Goal: Task Accomplishment & Management: Manage account settings

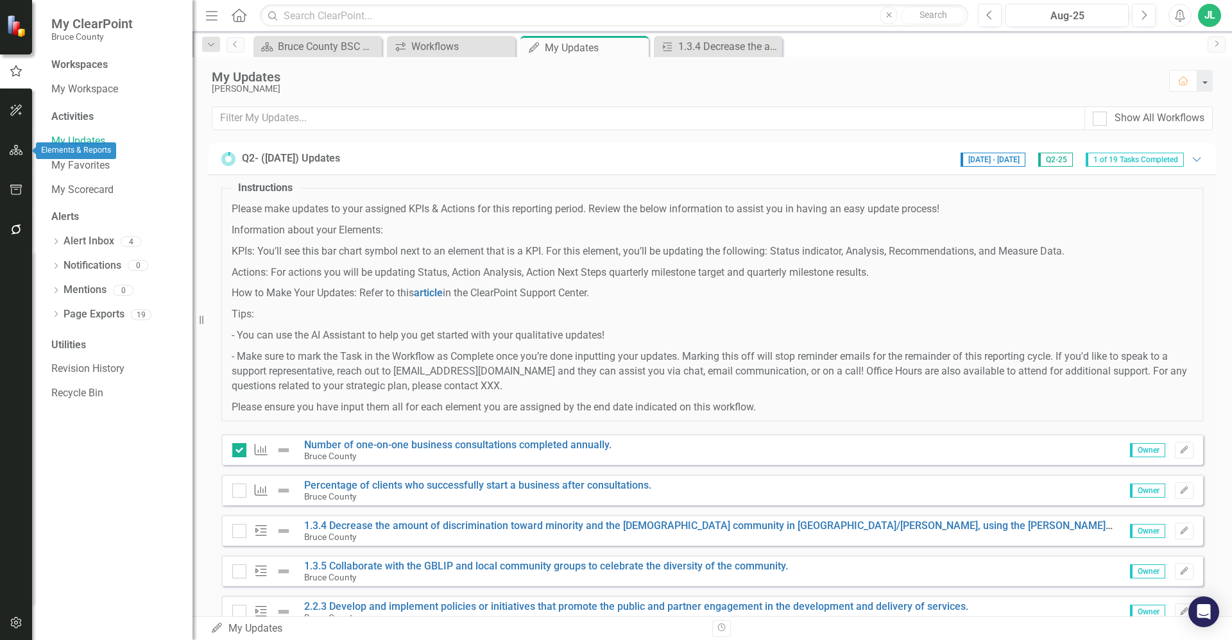
drag, startPoint x: 13, startPoint y: 144, endPoint x: 549, endPoint y: 384, distance: 587.1
click at [13, 144] on button "button" at bounding box center [16, 150] width 29 height 27
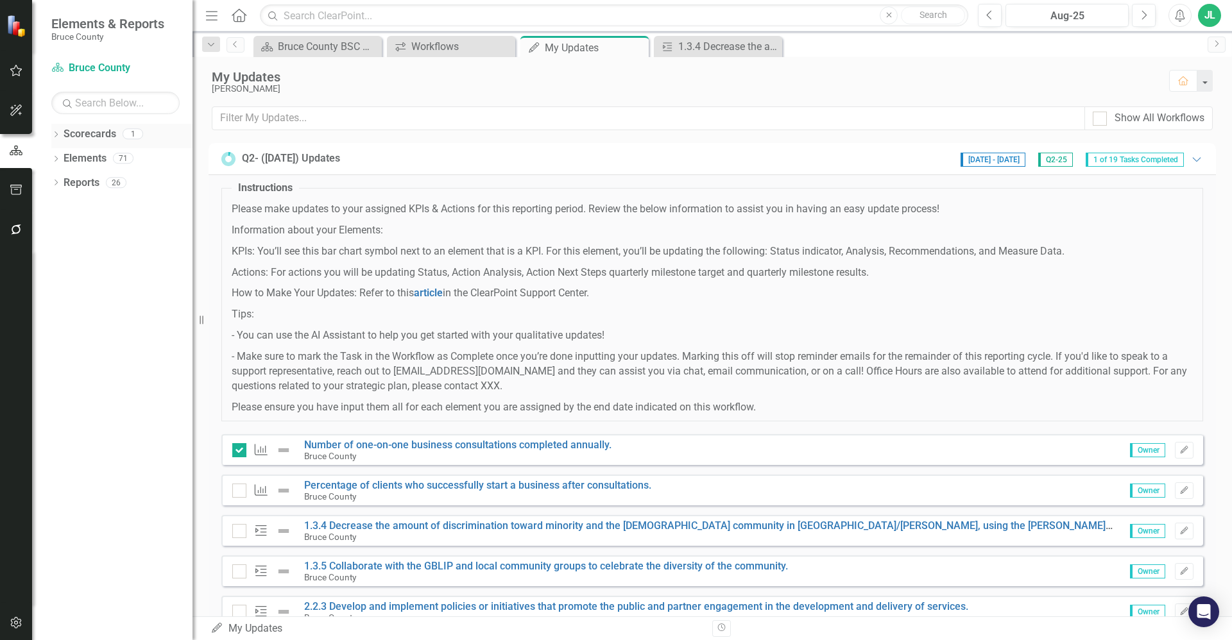
click at [70, 128] on link "Scorecards" at bounding box center [90, 134] width 53 height 15
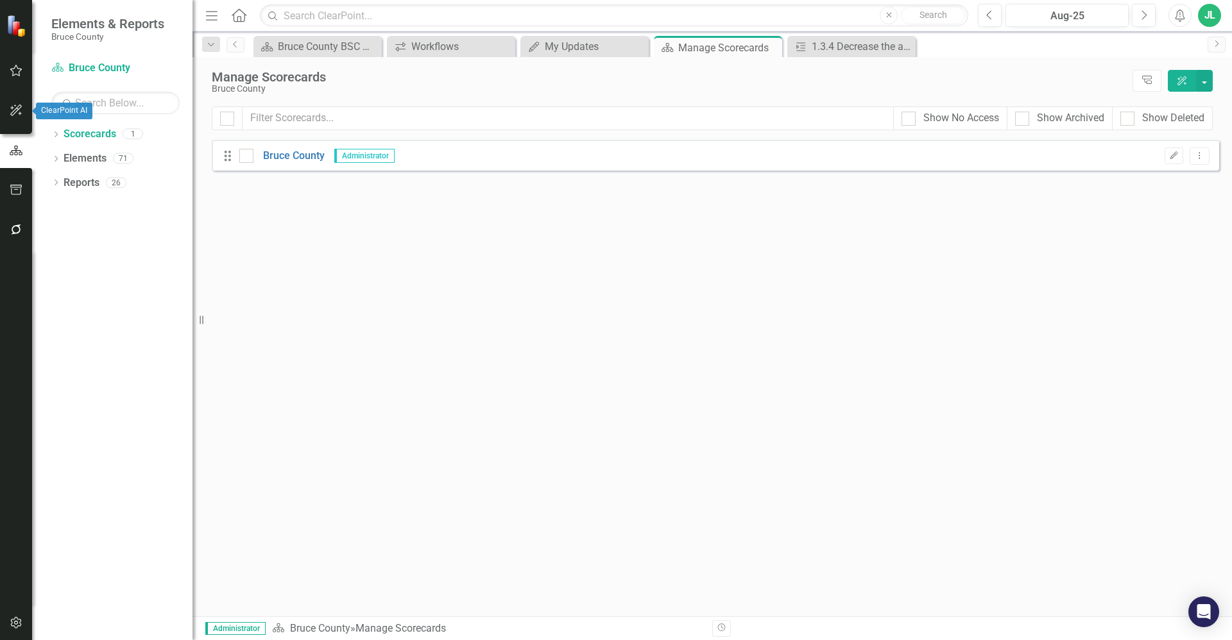
click at [15, 112] on icon "button" at bounding box center [16, 110] width 13 height 10
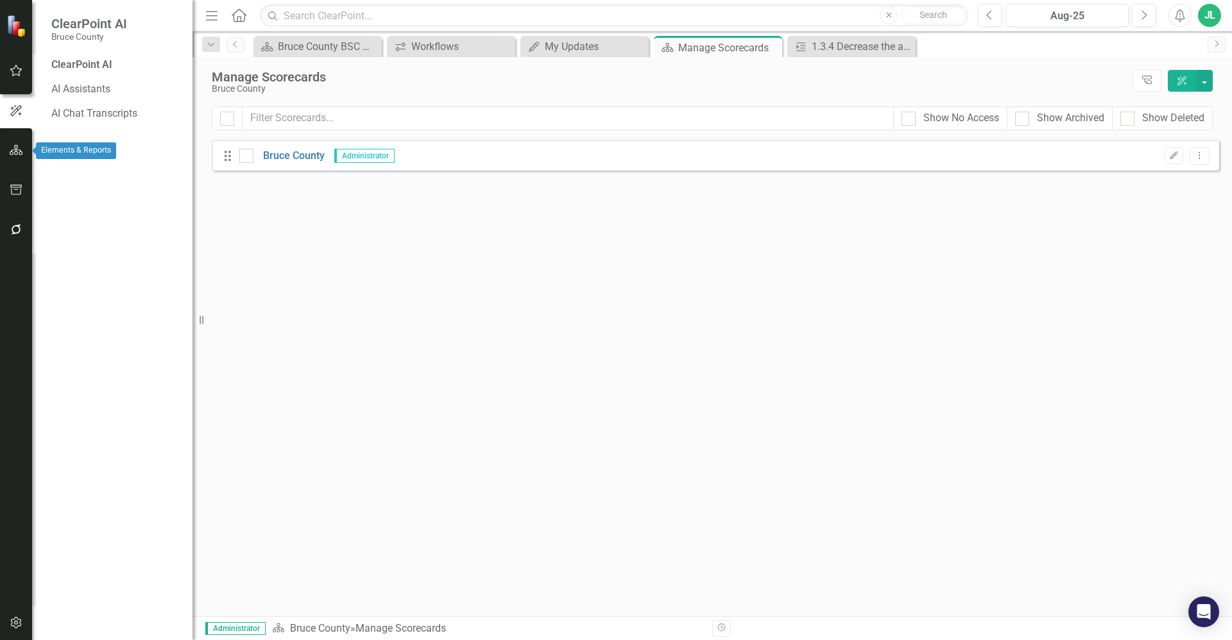
click at [19, 145] on icon "button" at bounding box center [16, 150] width 13 height 10
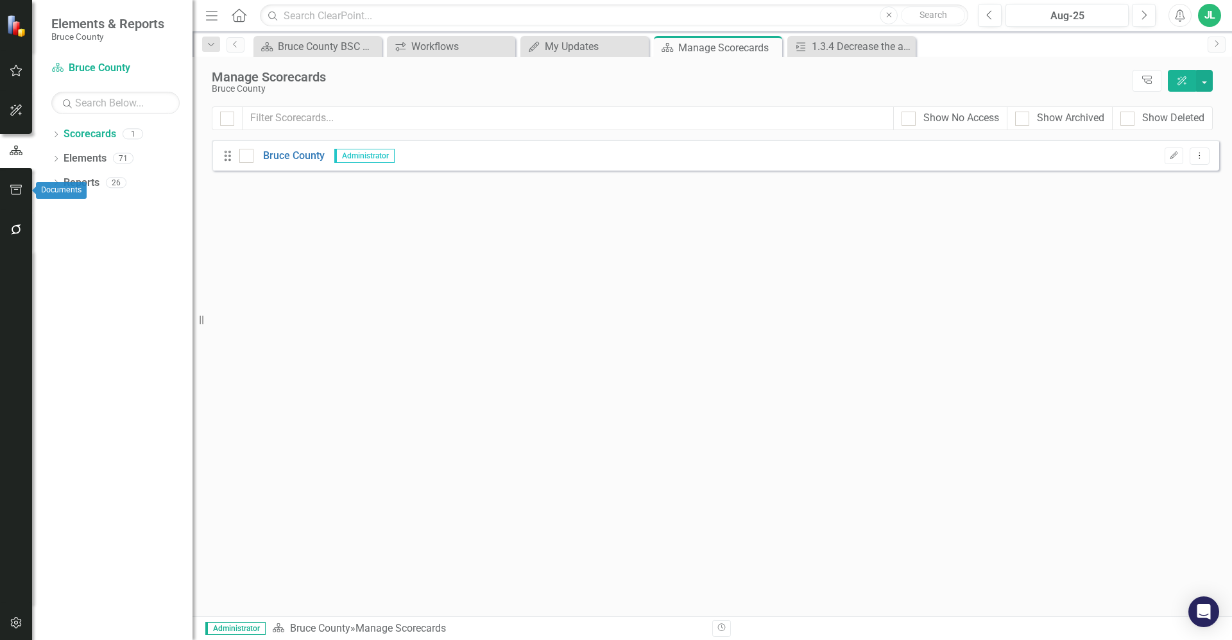
click at [19, 192] on icon "button" at bounding box center [16, 190] width 13 height 10
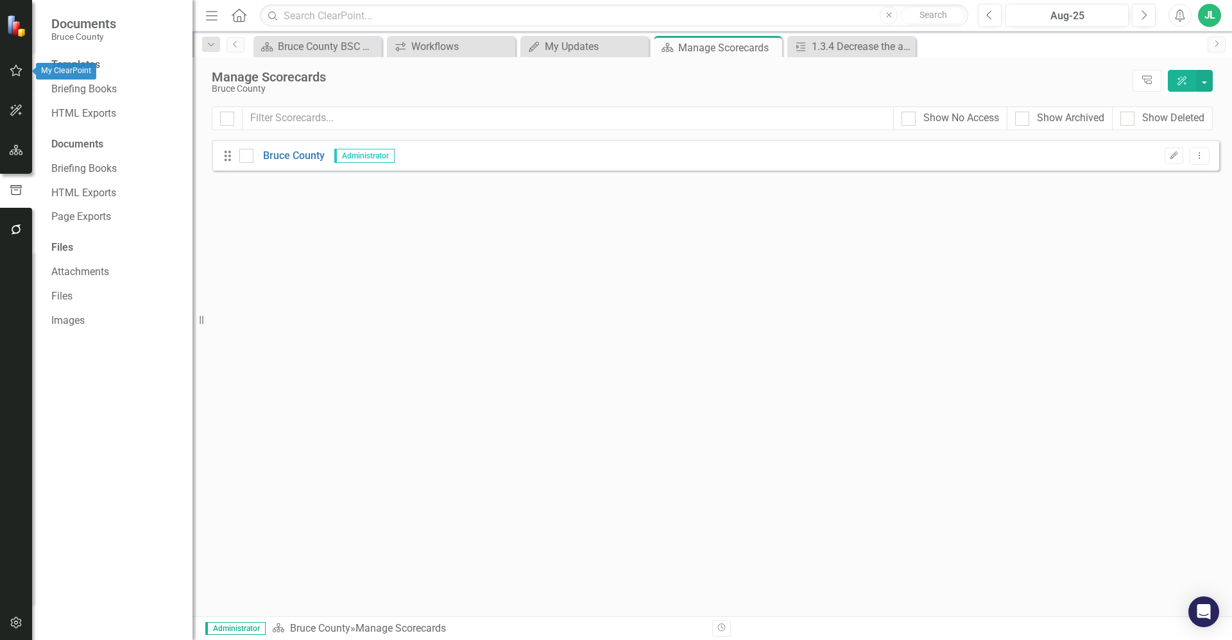
click at [17, 72] on icon "button" at bounding box center [16, 70] width 13 height 10
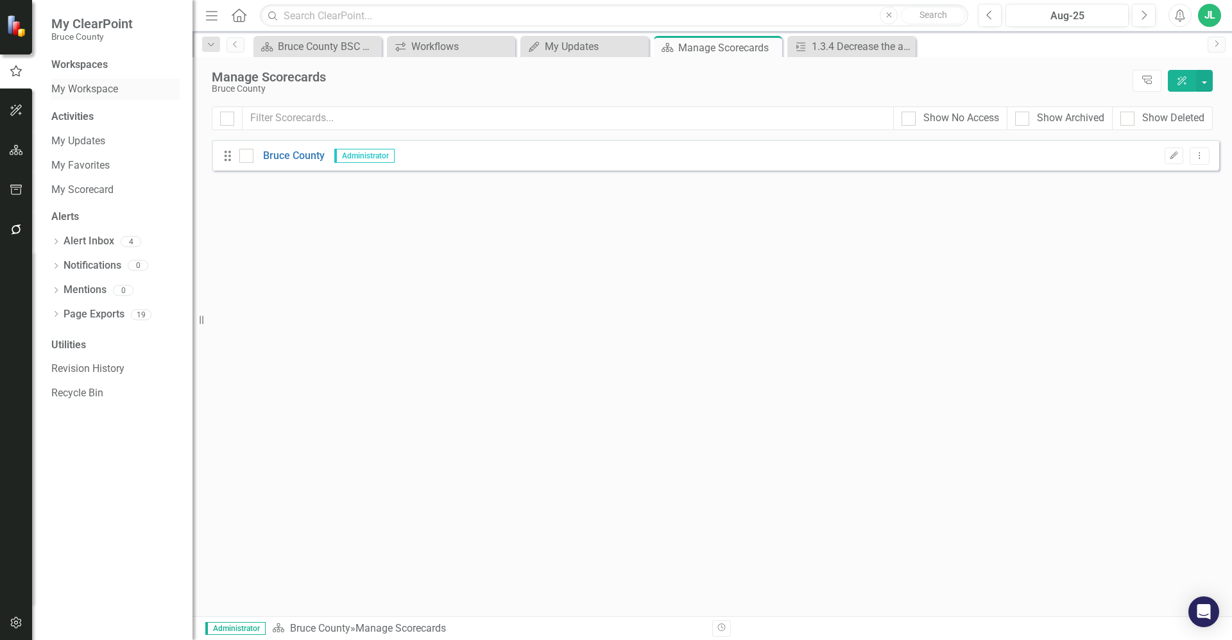
click at [78, 89] on link "My Workspace" at bounding box center [115, 89] width 128 height 15
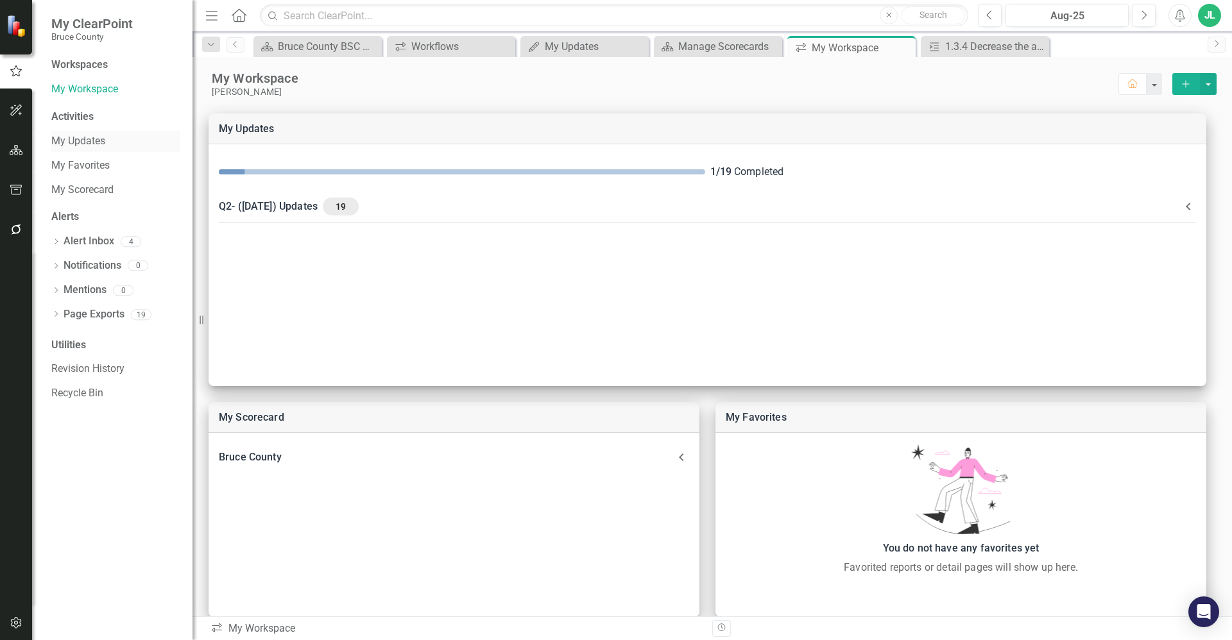
click at [63, 144] on link "My Updates" at bounding box center [115, 141] width 128 height 15
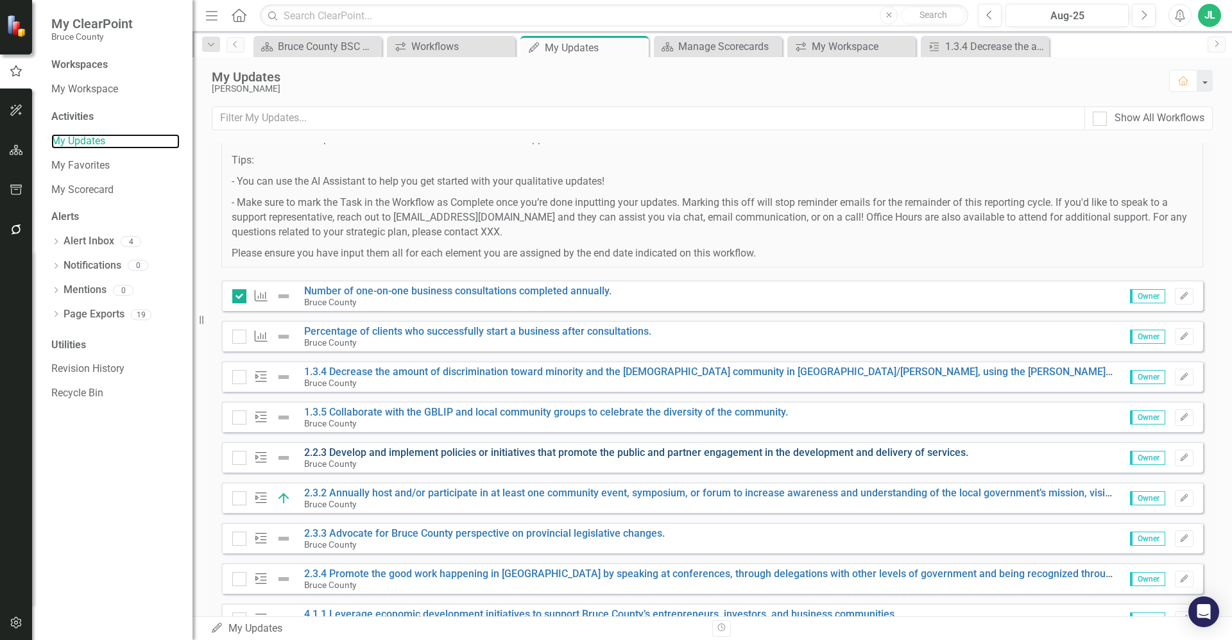
scroll to position [192, 0]
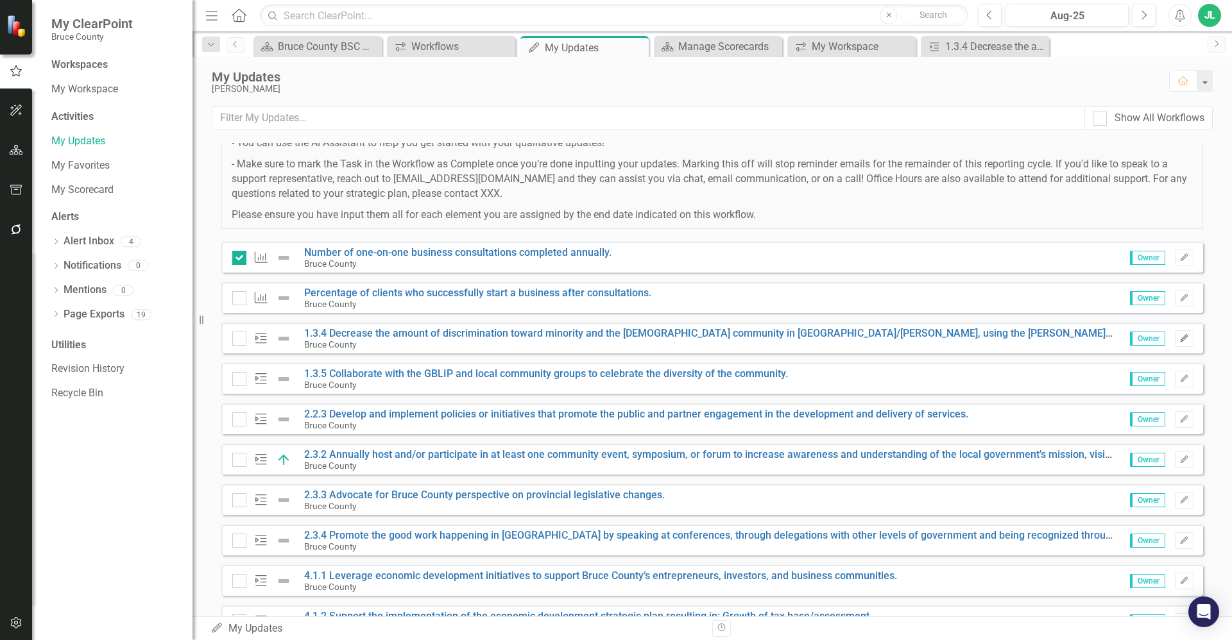
click at [1179, 345] on button "Edit" at bounding box center [1184, 338] width 19 height 17
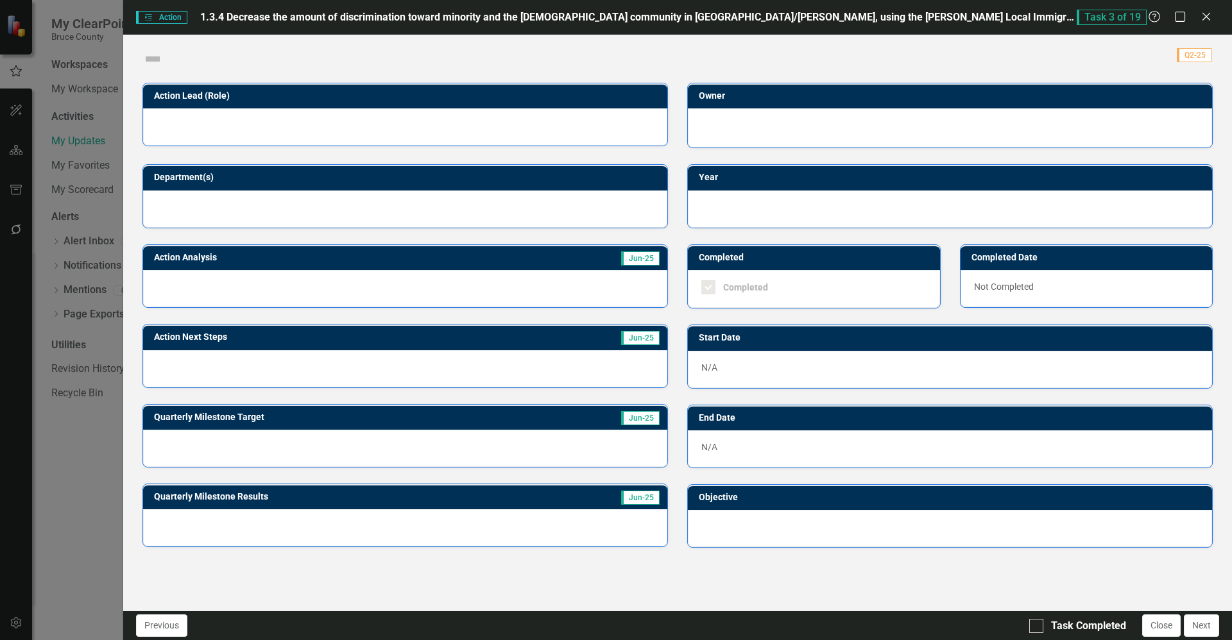
checkbox input "true"
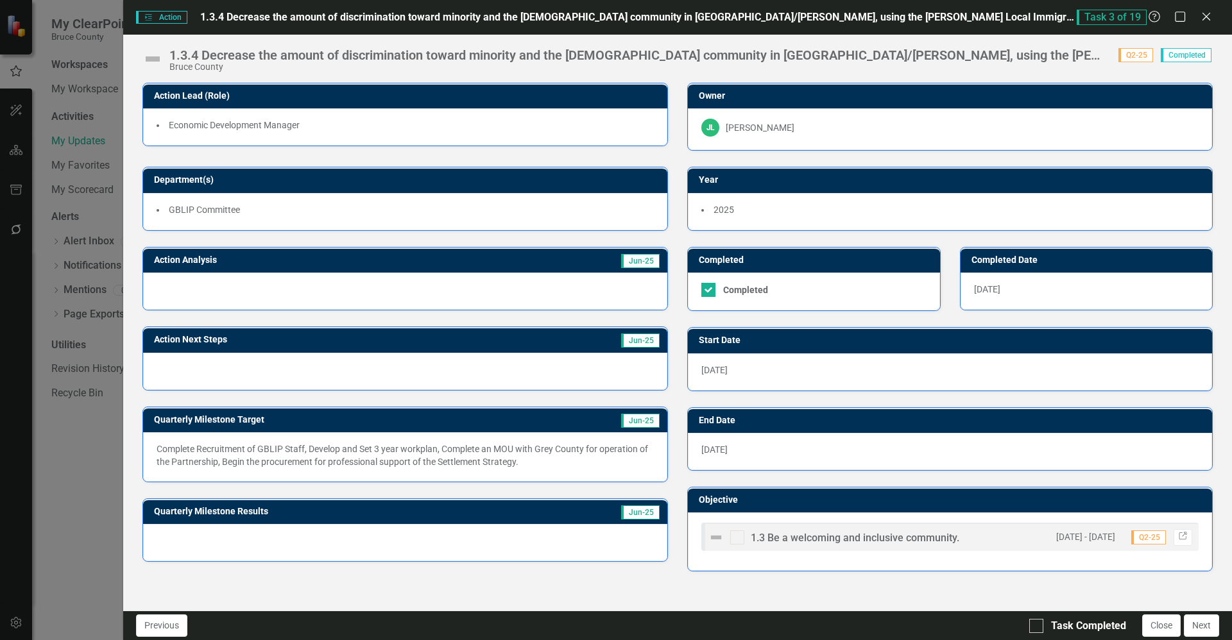
click at [389, 282] on div at bounding box center [405, 291] width 524 height 37
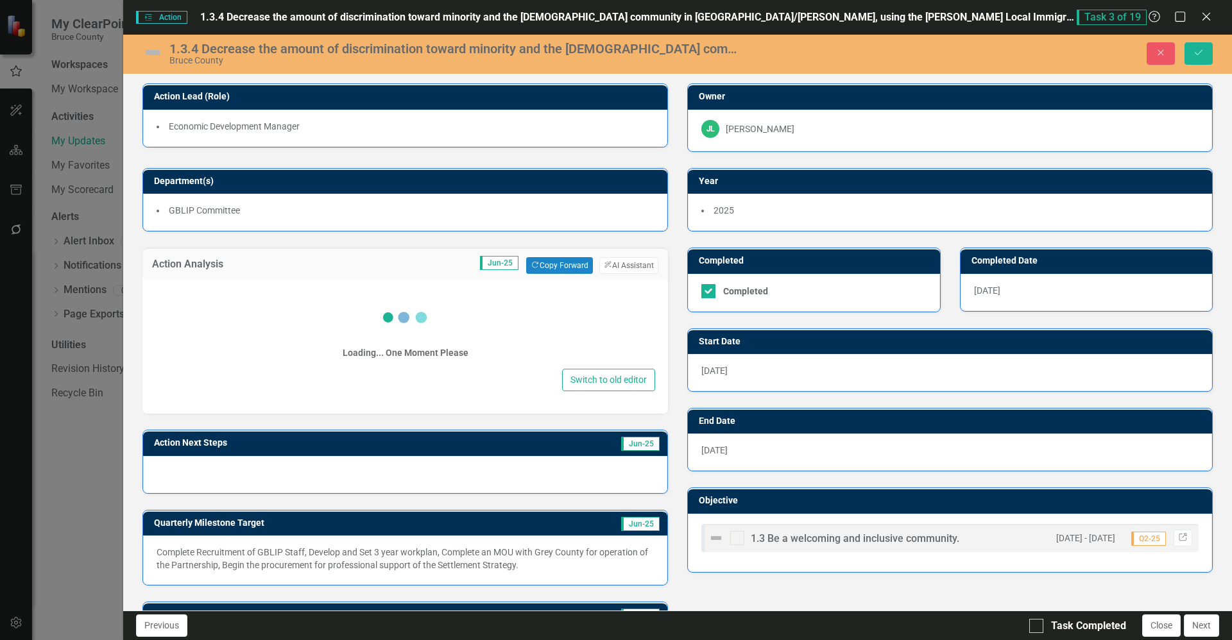
click at [389, 282] on div "Loading... One Moment Please Switch to old editor" at bounding box center [405, 346] width 526 height 135
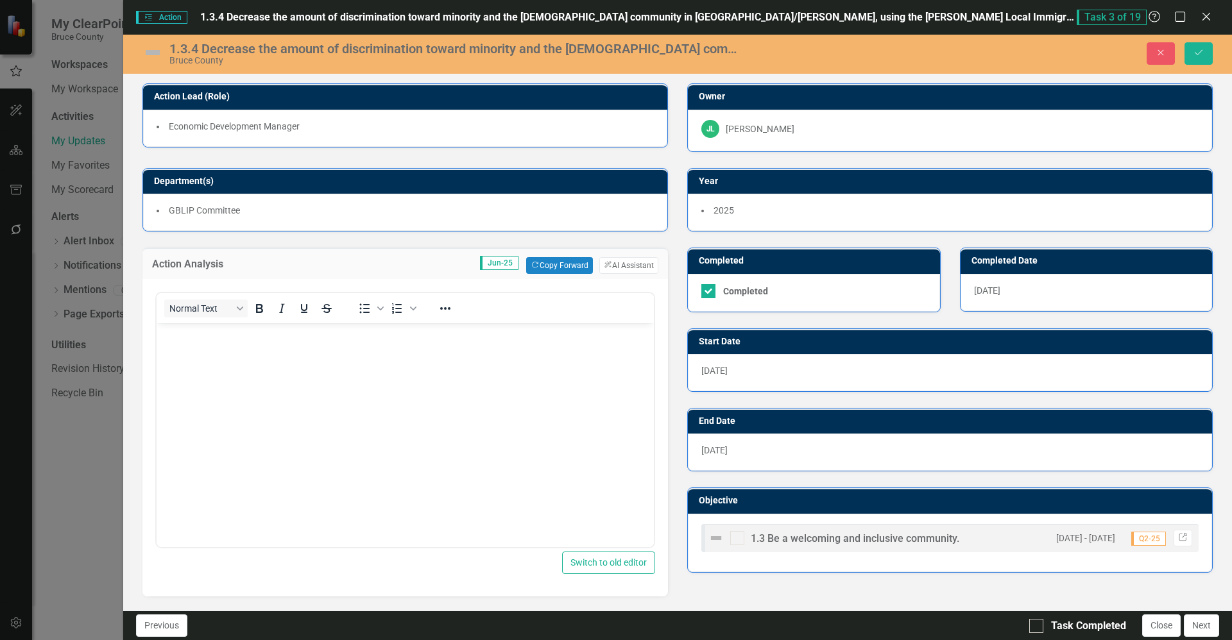
scroll to position [0, 0]
click at [1157, 51] on icon "Close" at bounding box center [1161, 52] width 12 height 9
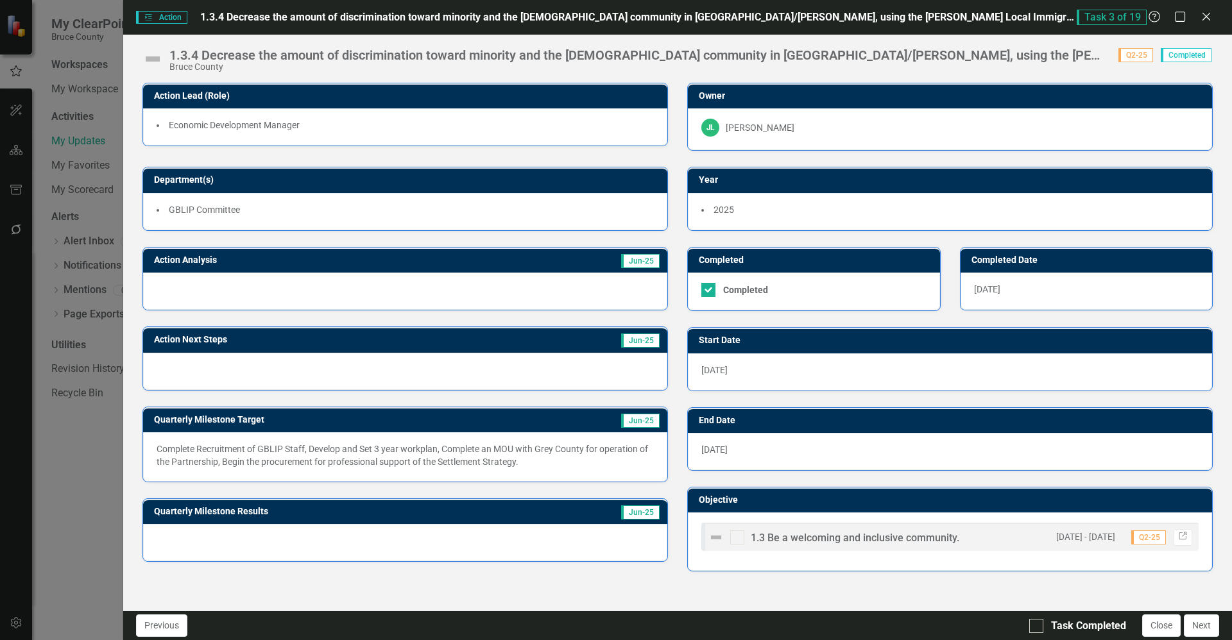
click at [89, 469] on div "Action Action 1.3.4 Decrease the amount of discrimination toward minority and t…" at bounding box center [616, 320] width 1232 height 640
click at [89, 447] on div "Action Action 1.3.4 Decrease the amount of discrimination toward minority and t…" at bounding box center [616, 320] width 1232 height 640
click at [1210, 13] on icon at bounding box center [1206, 17] width 10 height 10
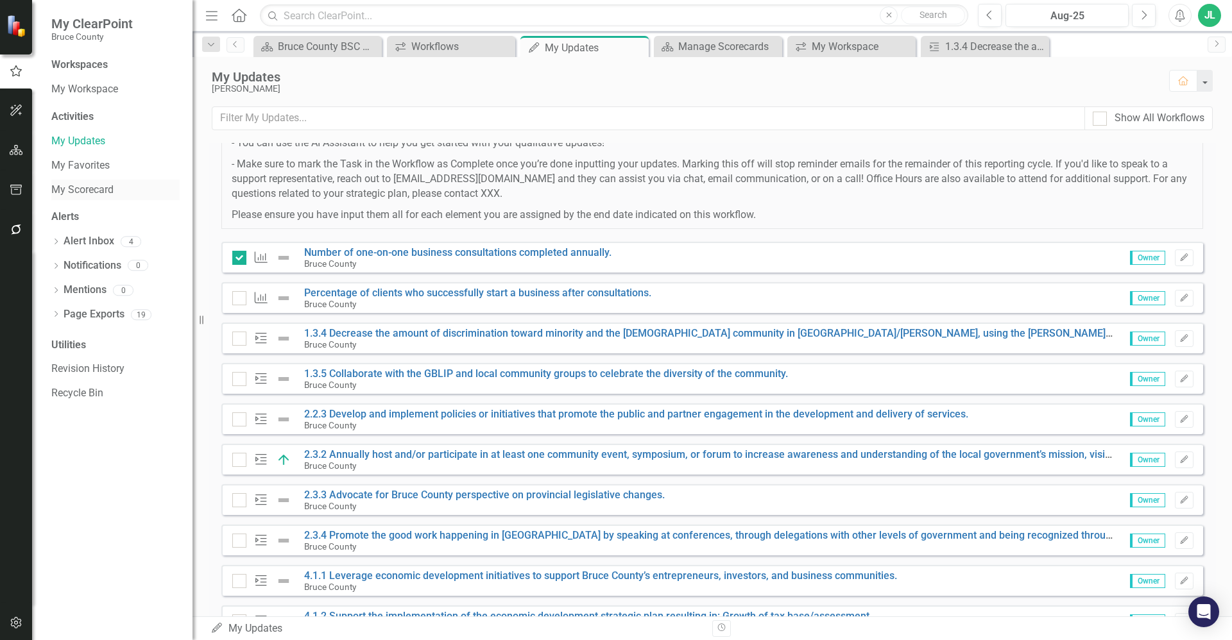
click at [99, 195] on link "My Scorecard" at bounding box center [115, 190] width 128 height 15
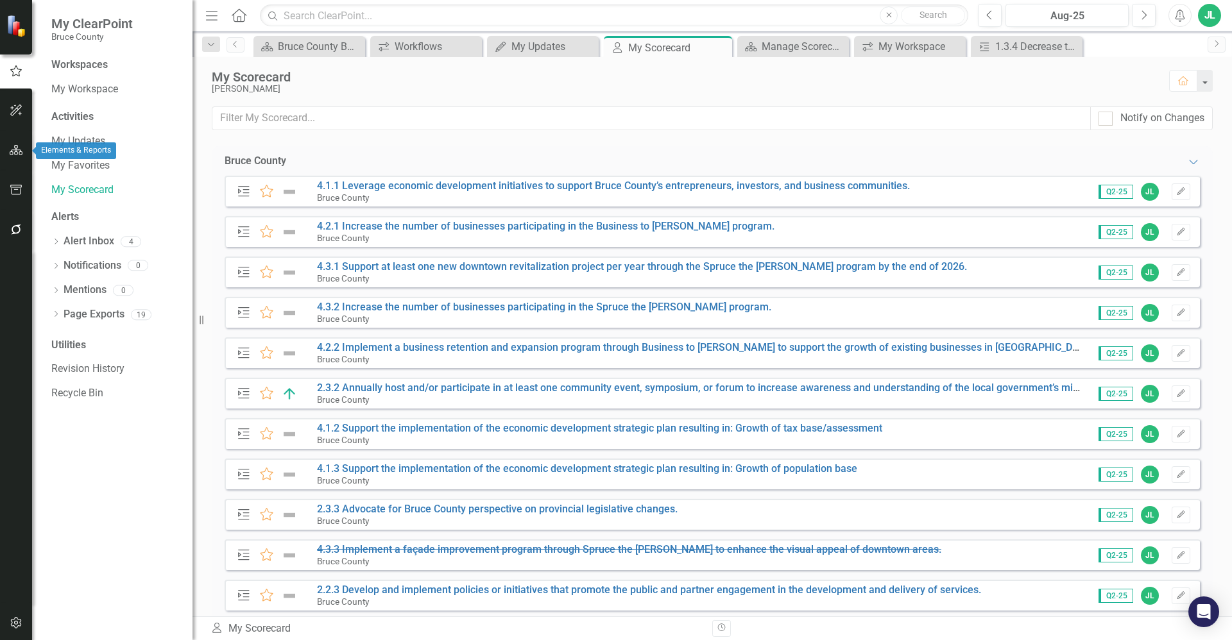
click at [19, 152] on icon "button" at bounding box center [16, 150] width 13 height 10
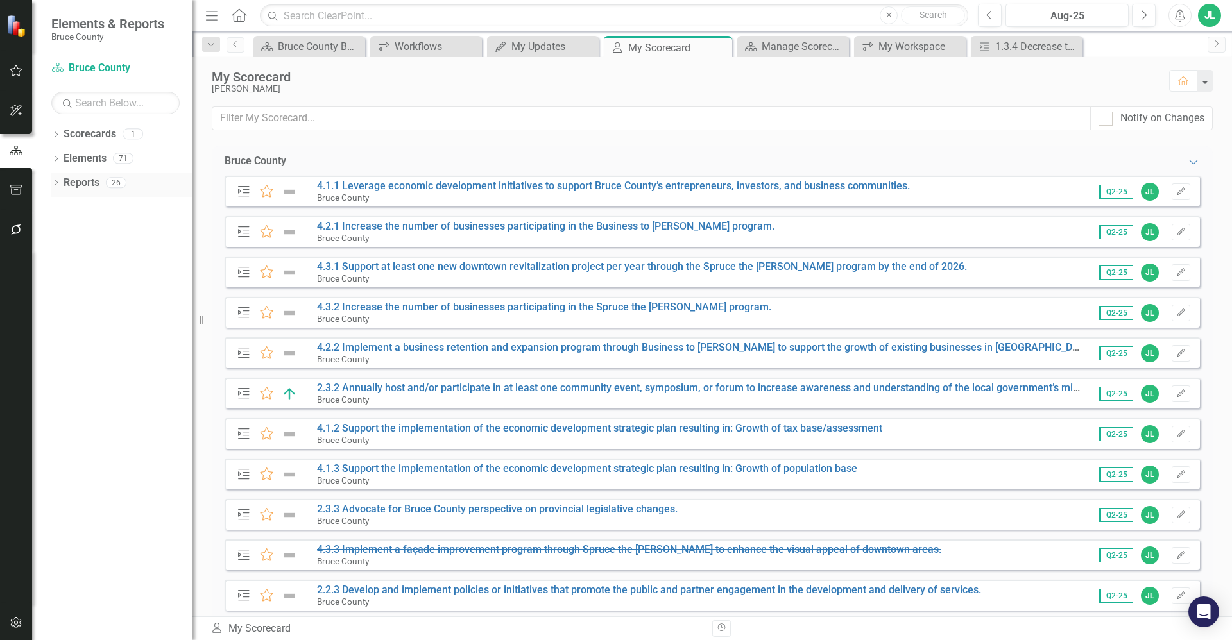
click at [88, 180] on link "Reports" at bounding box center [82, 183] width 36 height 15
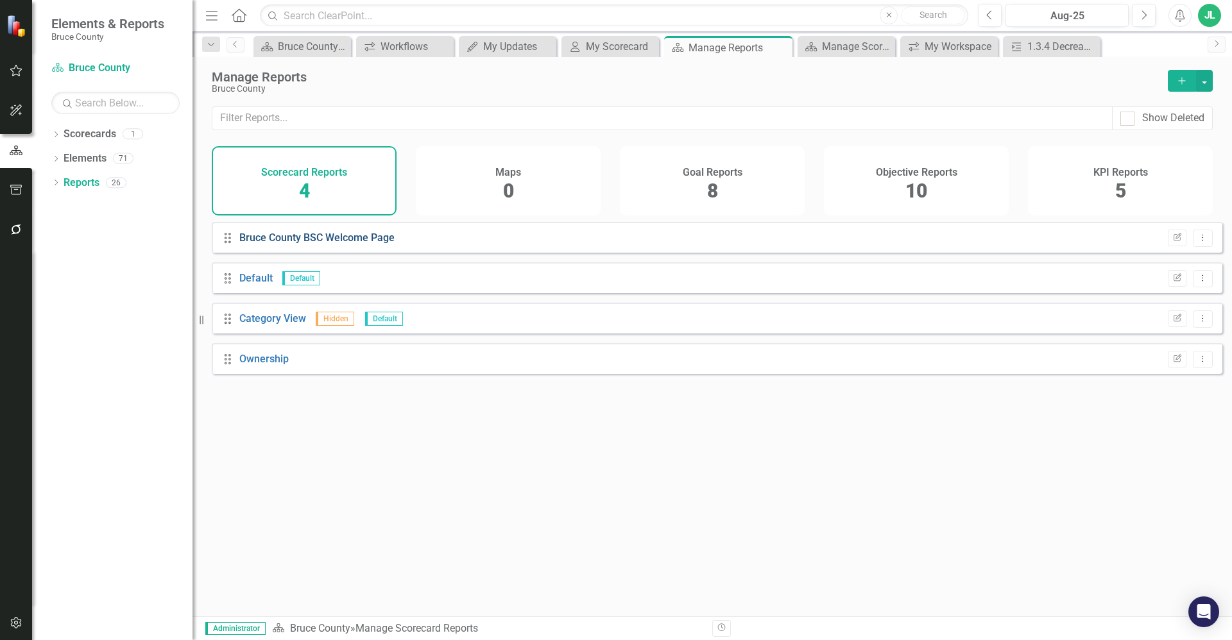
click at [377, 244] on link "Bruce County BSC Welcome Page" at bounding box center [316, 238] width 155 height 12
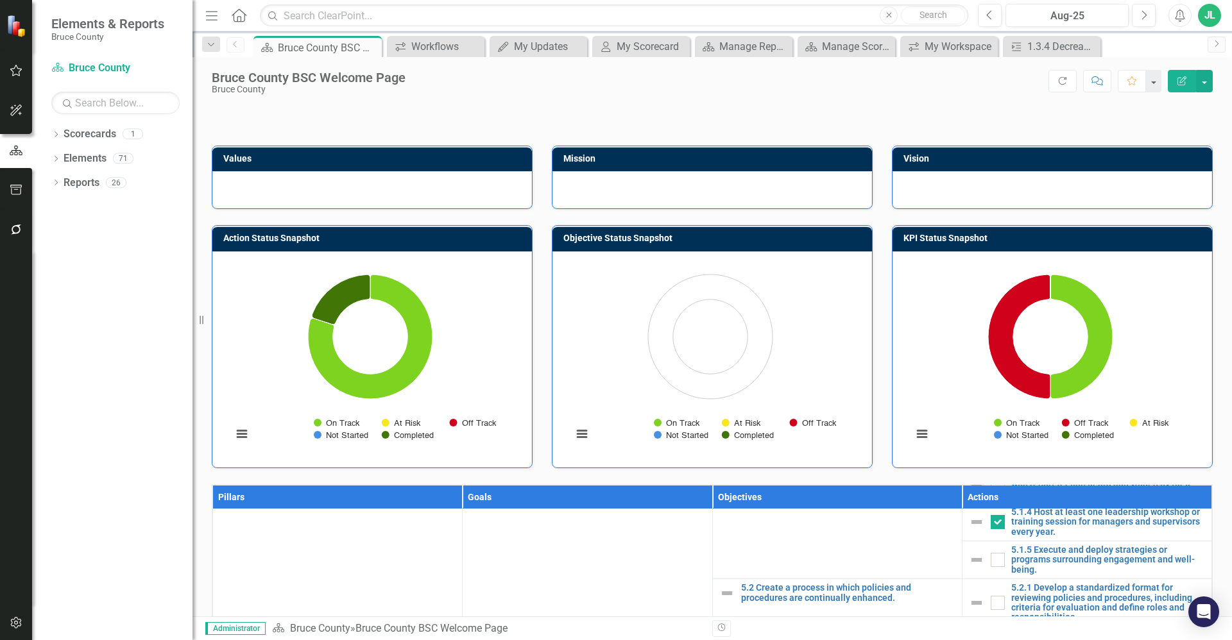
scroll to position [16, 0]
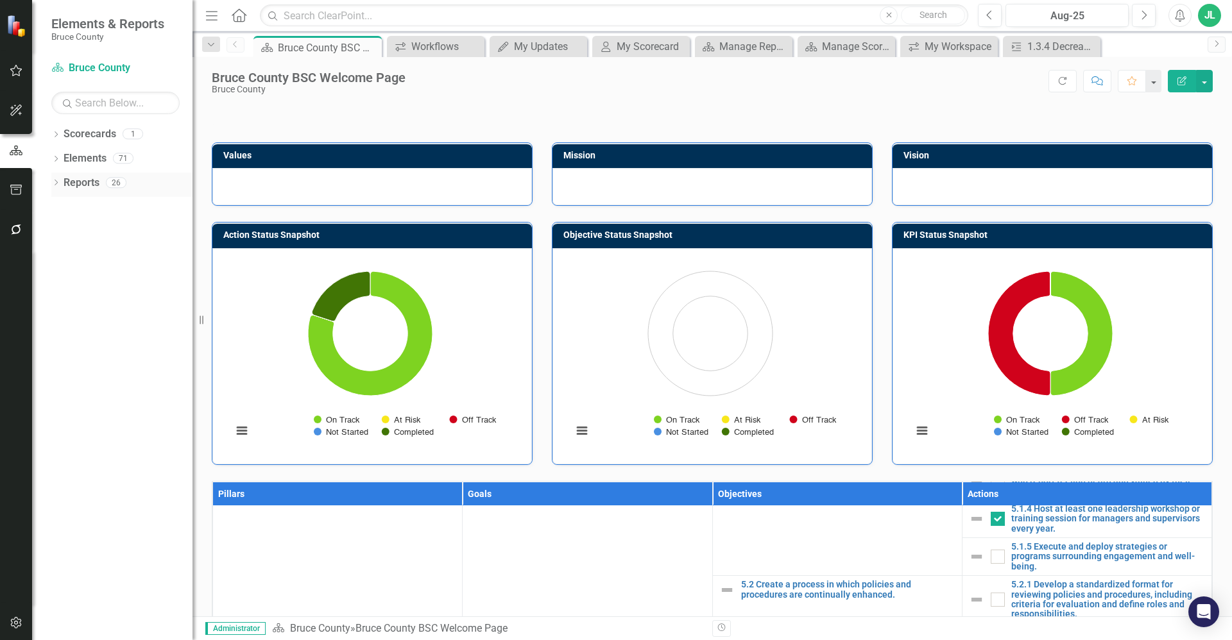
click at [51, 183] on icon "Dropdown" at bounding box center [55, 183] width 9 height 7
click at [103, 271] on div "Ownership" at bounding box center [130, 275] width 124 height 12
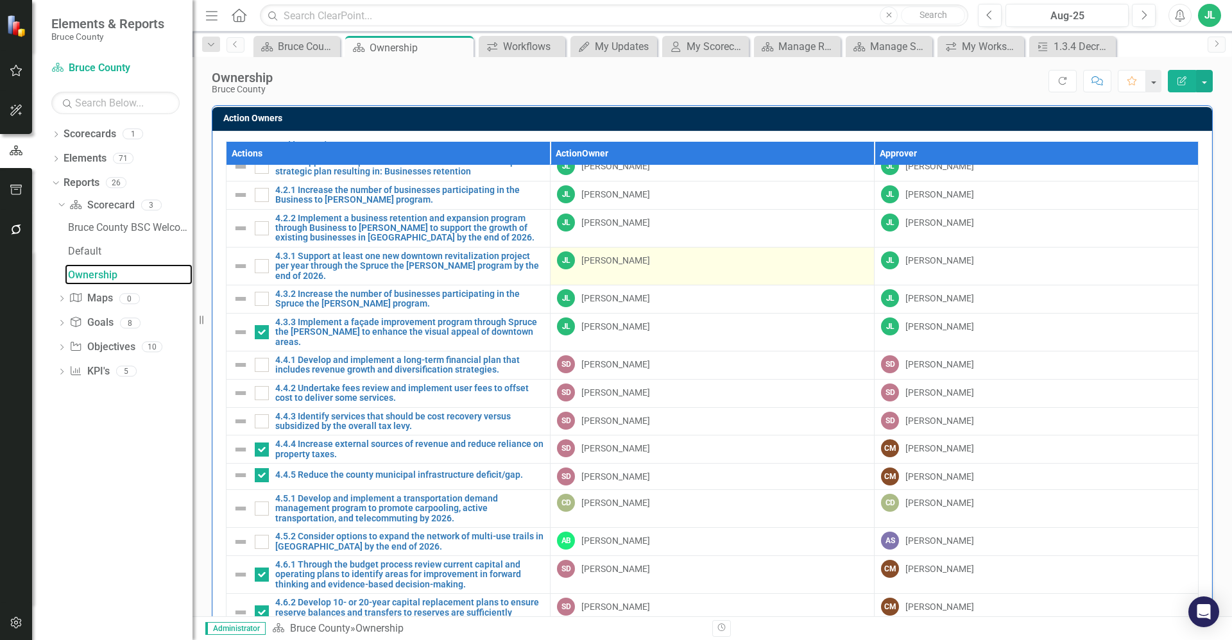
scroll to position [981, 0]
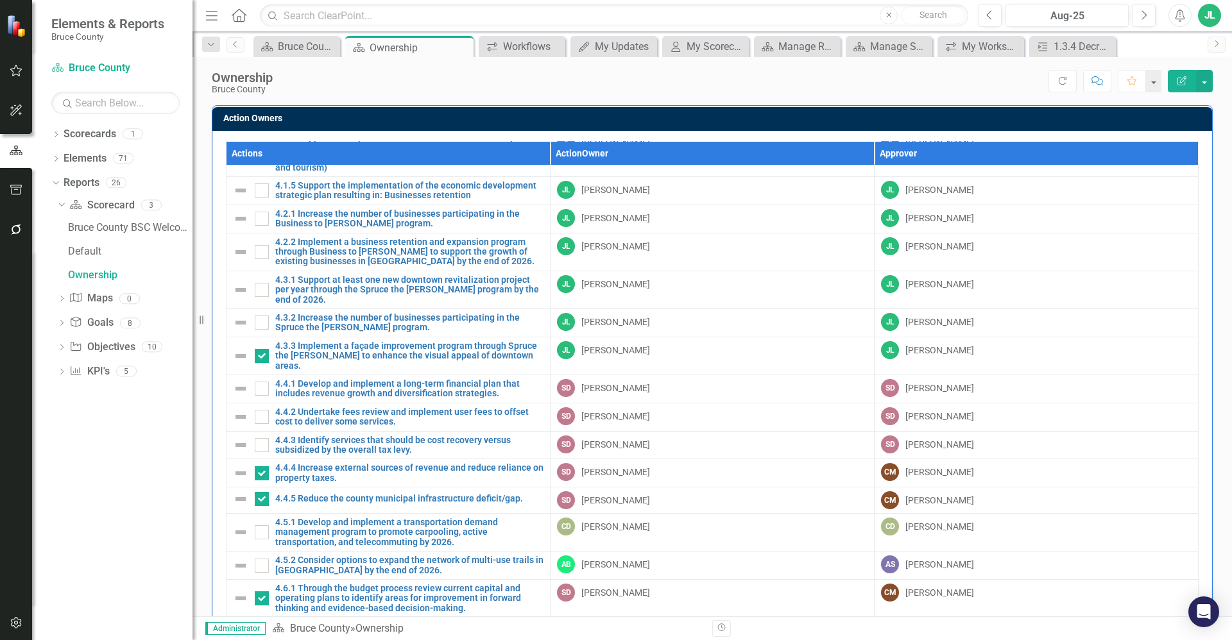
click at [714, 76] on div "Score: N/A Aug-25 Completed Refresh Comment Favorite Edit Report" at bounding box center [746, 81] width 934 height 22
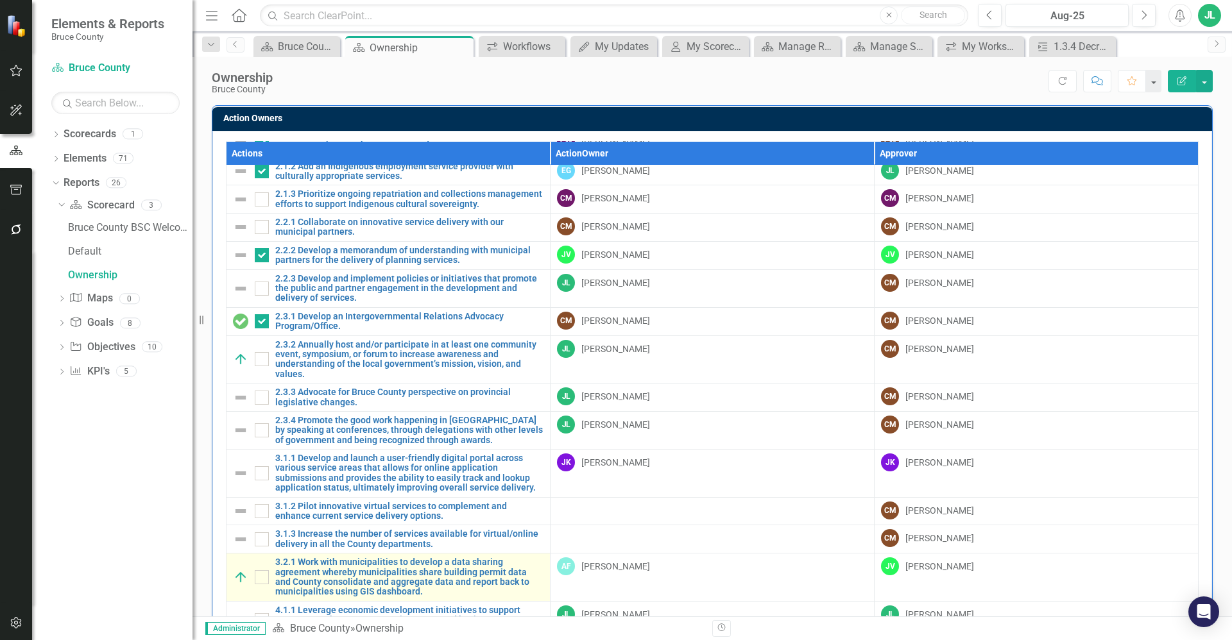
scroll to position [433, 0]
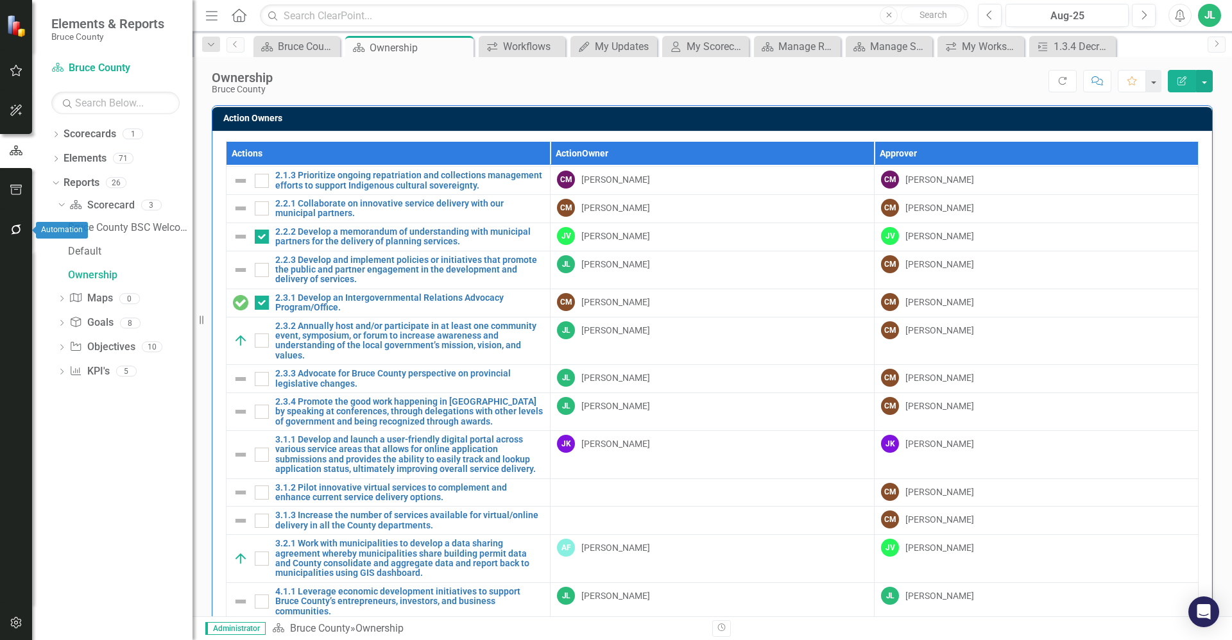
click at [12, 230] on icon "button" at bounding box center [16, 230] width 10 height 10
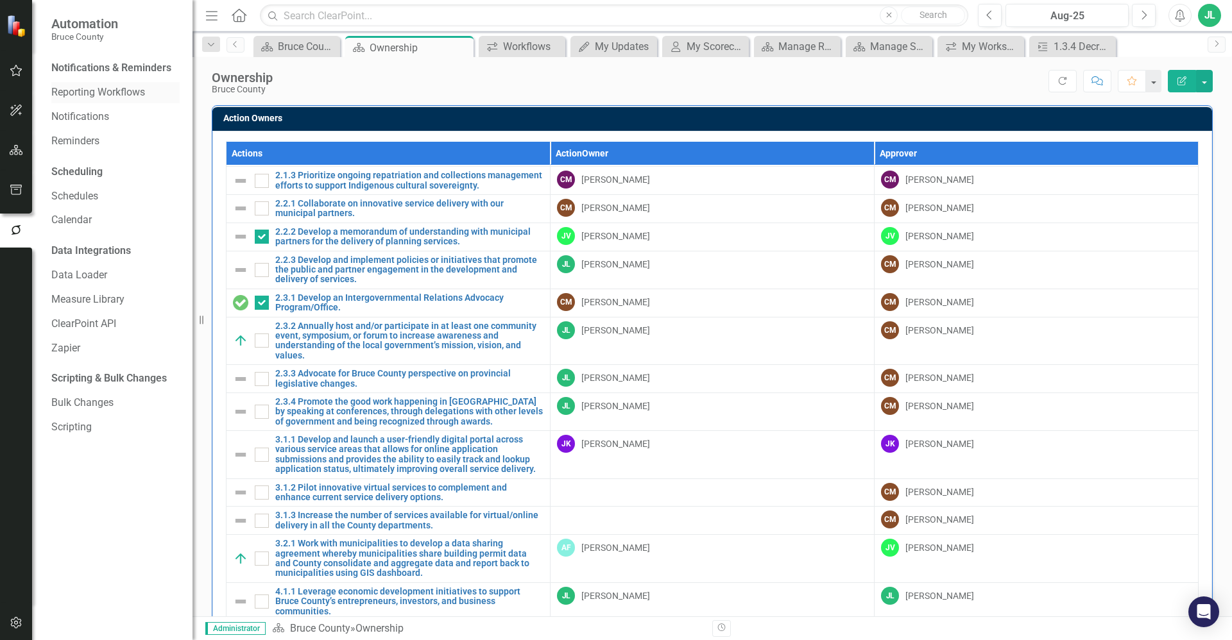
click at [108, 82] on div "Reporting Workflows" at bounding box center [115, 92] width 128 height 21
click at [117, 92] on link "Reporting Workflows" at bounding box center [115, 92] width 128 height 15
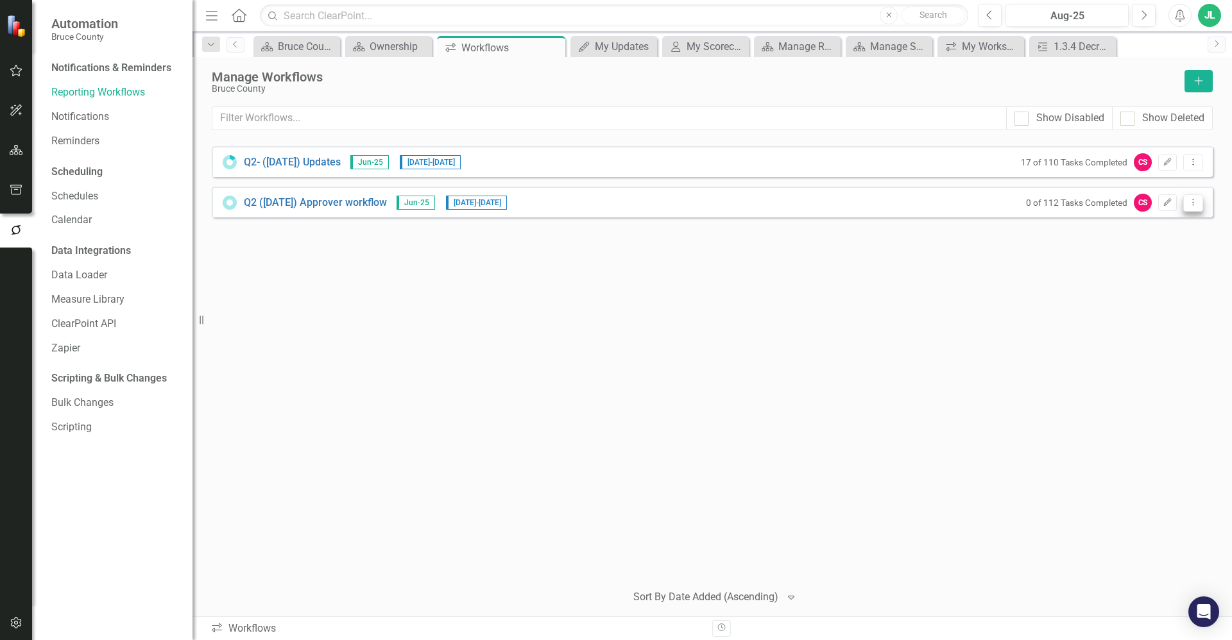
click at [1201, 207] on button "Dropdown Menu" at bounding box center [1193, 202] width 20 height 17
click at [1165, 225] on link "Preview Preview Workflow" at bounding box center [1143, 224] width 119 height 24
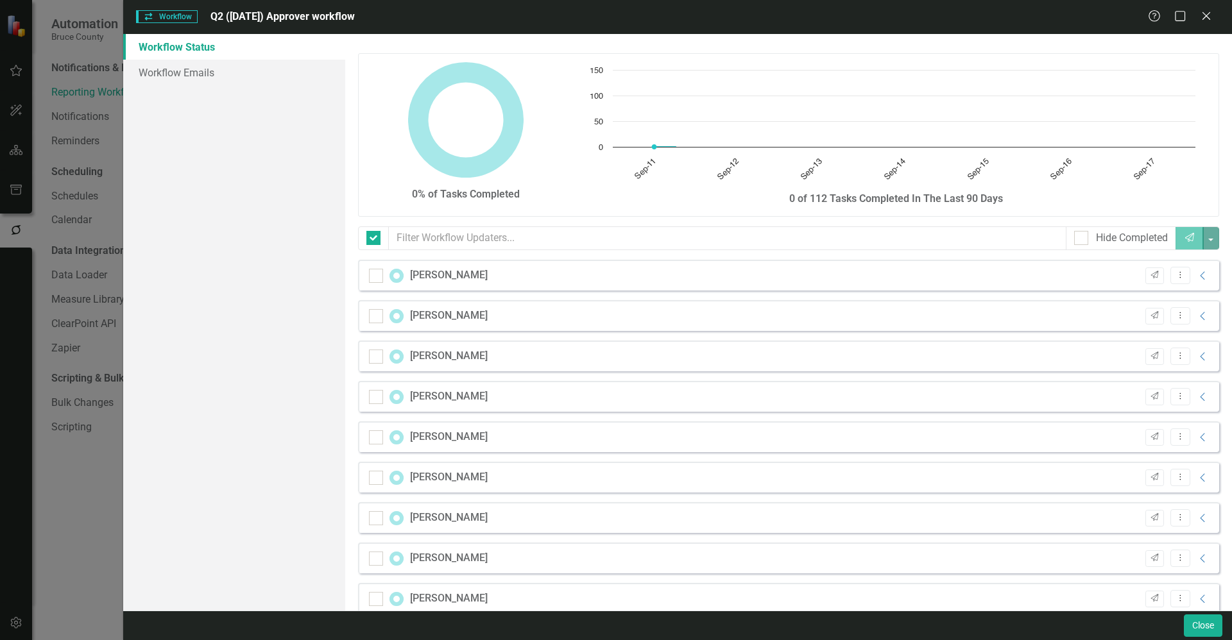
checkbox input "false"
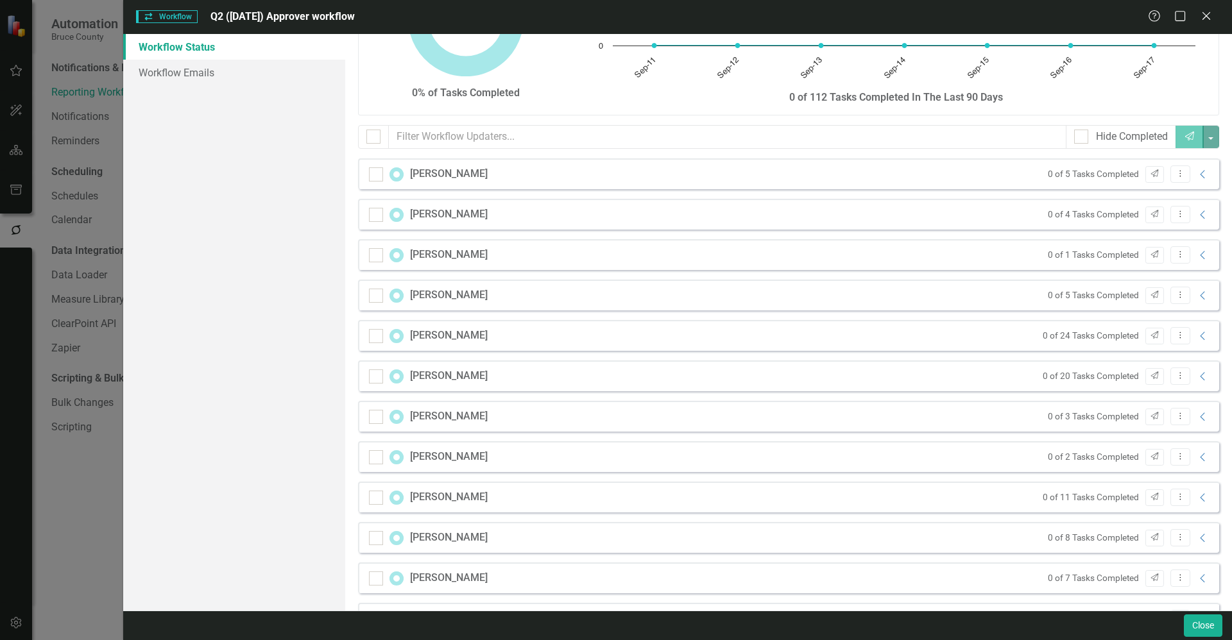
scroll to position [88, 0]
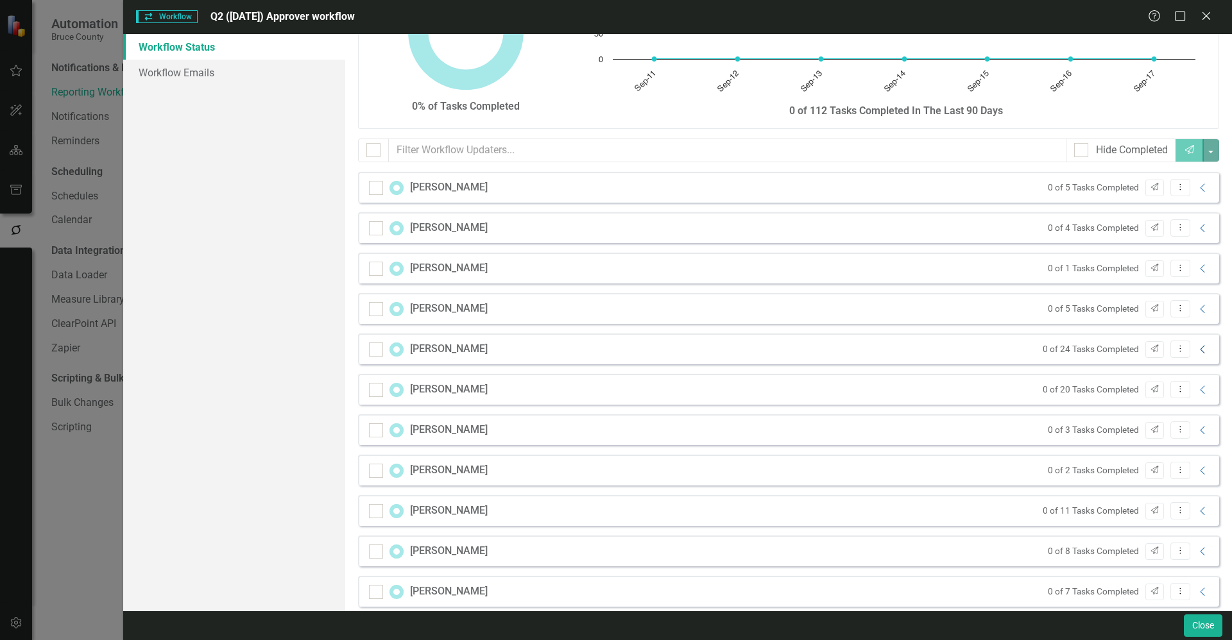
click at [1197, 353] on icon "Collapse" at bounding box center [1203, 350] width 13 height 10
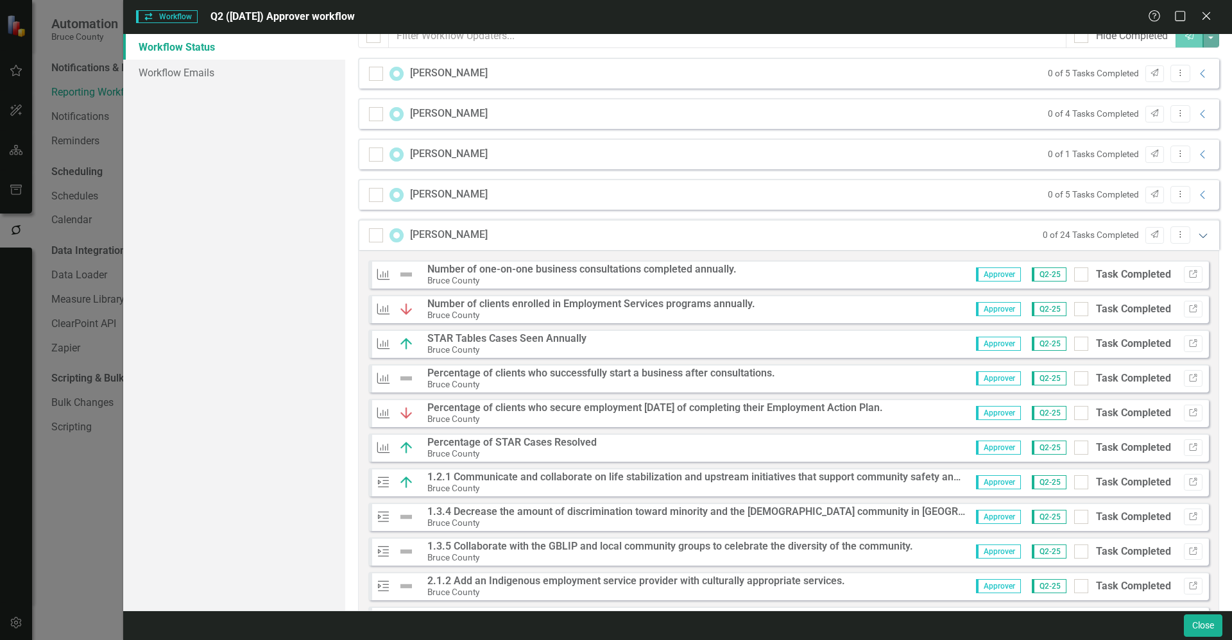
click at [1197, 234] on icon "Expanded" at bounding box center [1203, 235] width 13 height 10
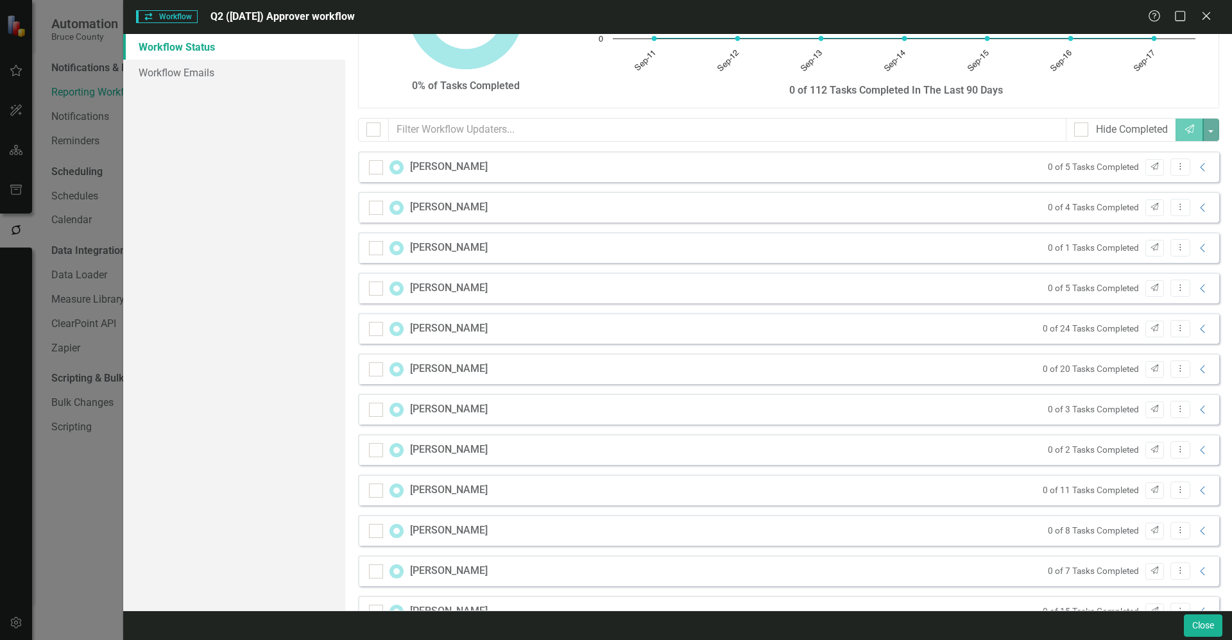
scroll to position [0, 0]
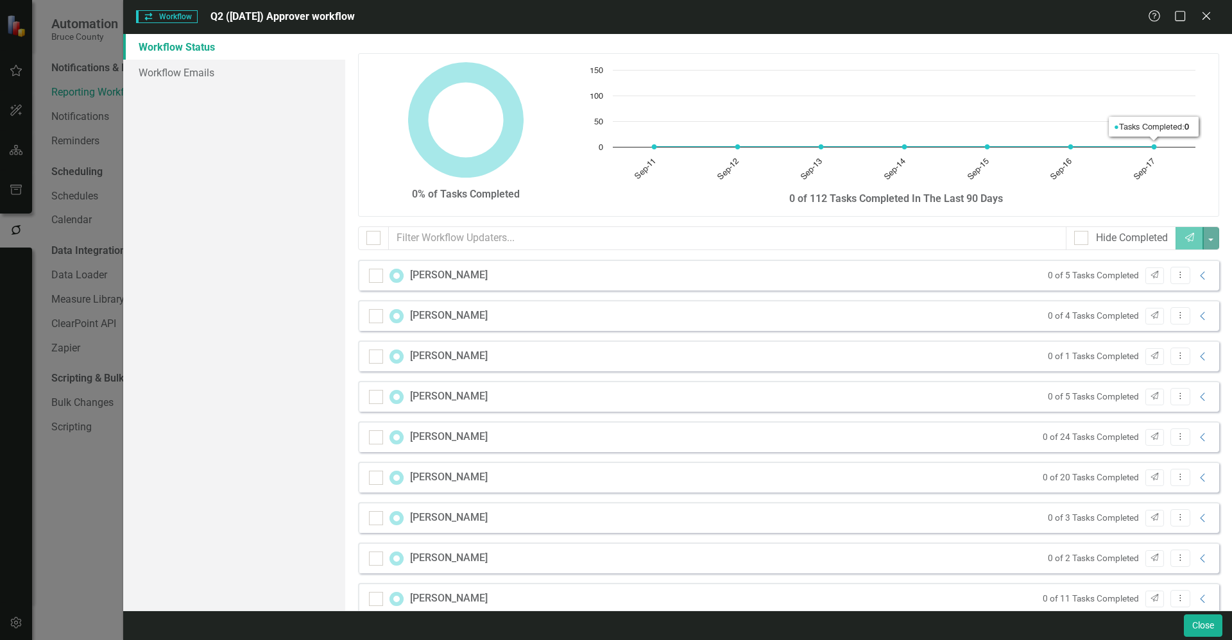
click at [1205, 6] on div "Workflow Workflow Q2 ([DATE]) Approver workflow Help Maximize Close" at bounding box center [677, 17] width 1109 height 34
click at [1206, 19] on icon "Close" at bounding box center [1206, 16] width 16 height 12
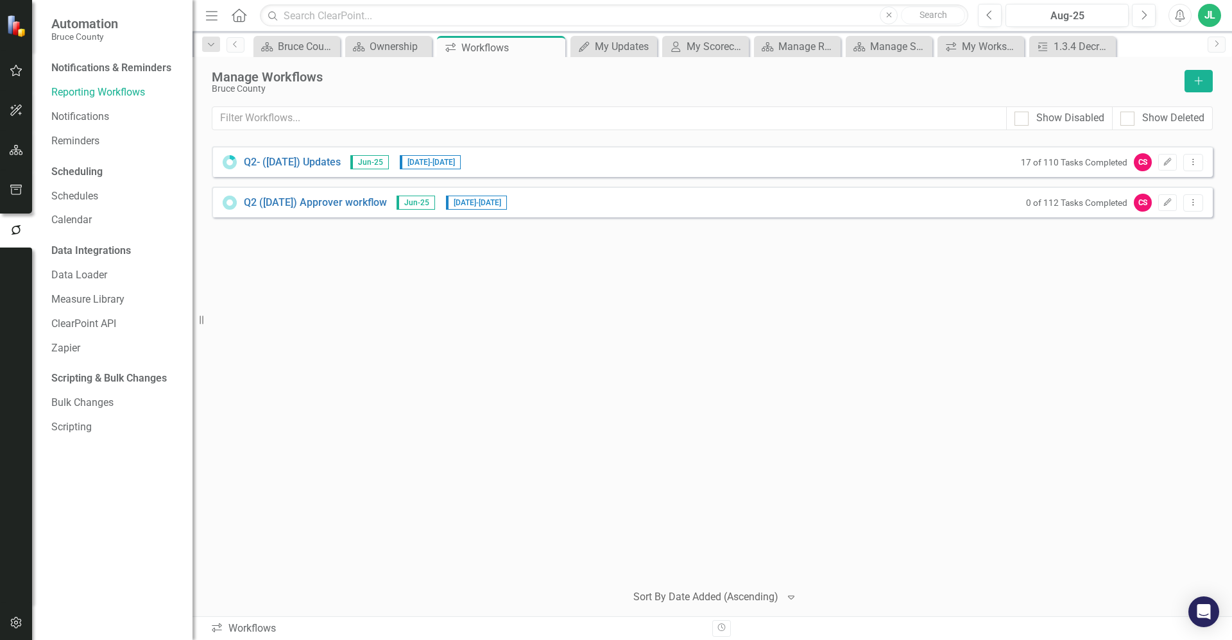
click at [724, 346] on div "Q2- ([DATE]) Updates Jun-25 [DATE] - [DATE] 17 of 110 Tasks Completed CS Edit D…" at bounding box center [712, 358] width 1001 height 425
click at [391, 44] on div "Ownership" at bounding box center [391, 46] width 43 height 16
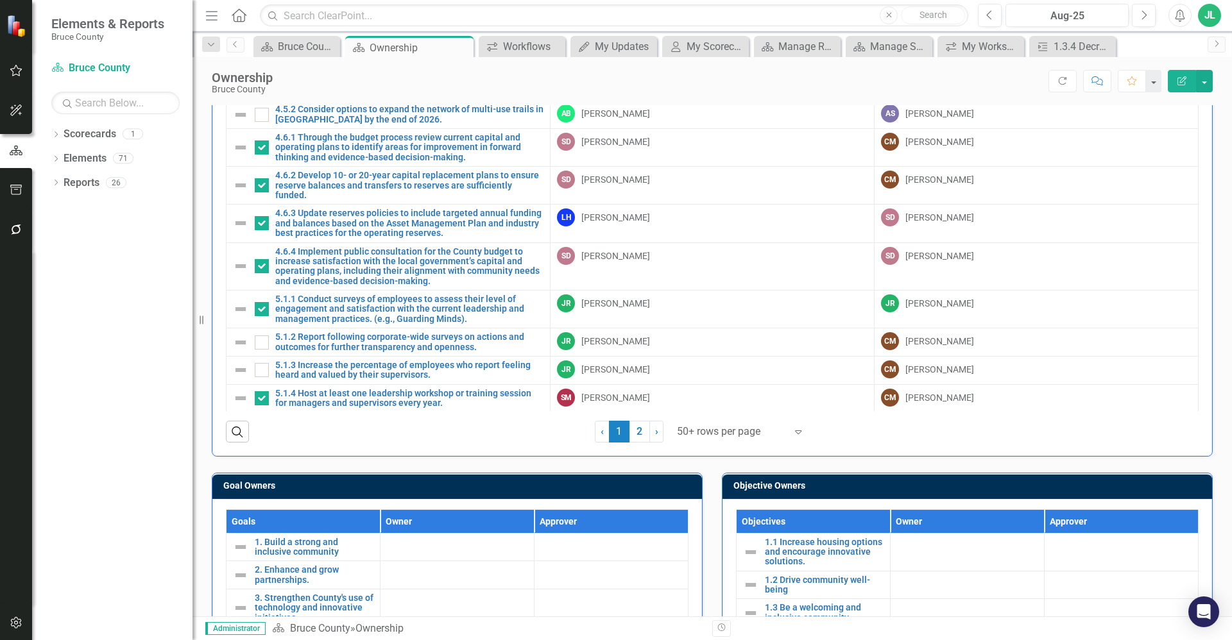
scroll to position [241, 0]
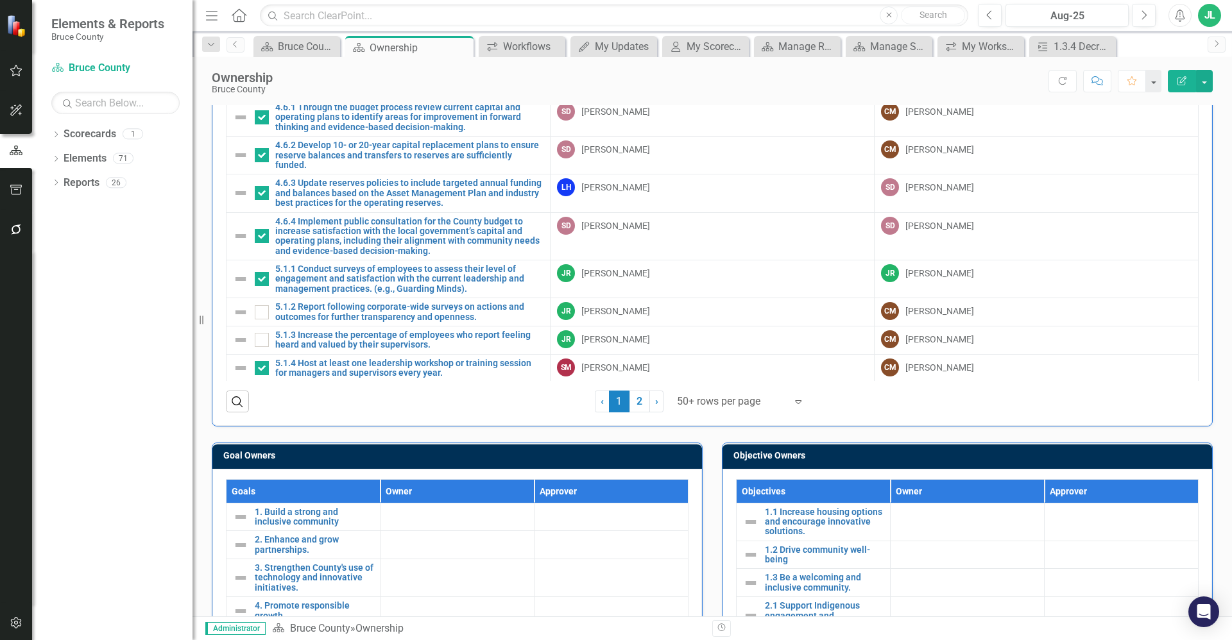
drag, startPoint x: 631, startPoint y: 409, endPoint x: 710, endPoint y: 472, distance: 100.4
click at [631, 409] on link "2" at bounding box center [639, 402] width 21 height 22
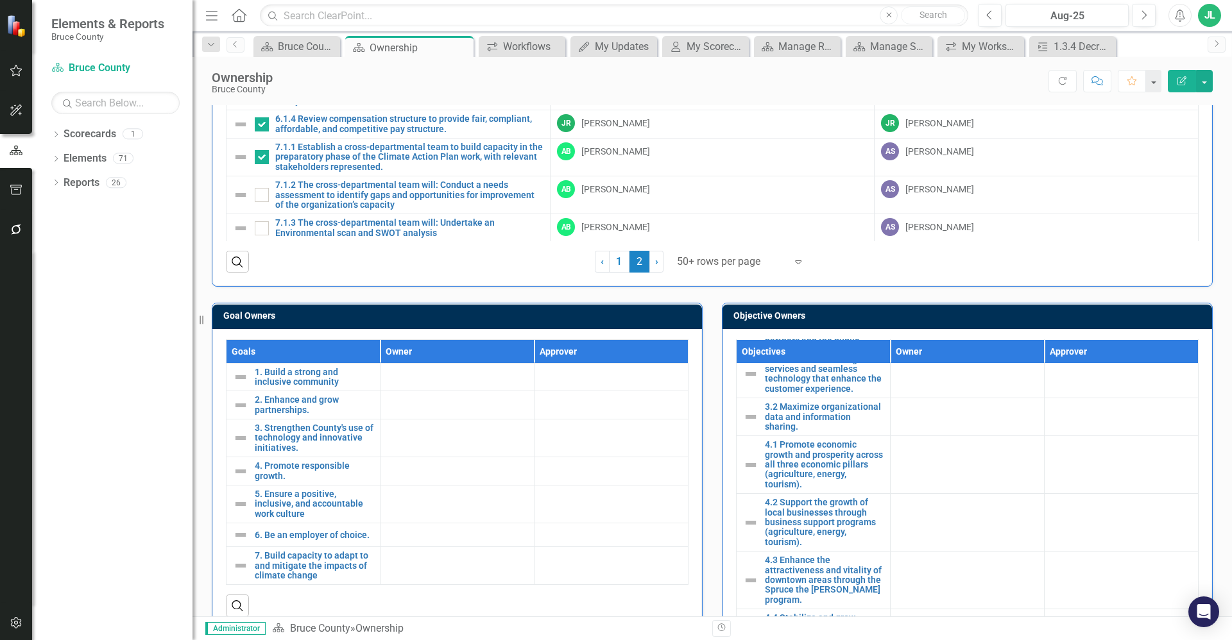
checkbox input "false"
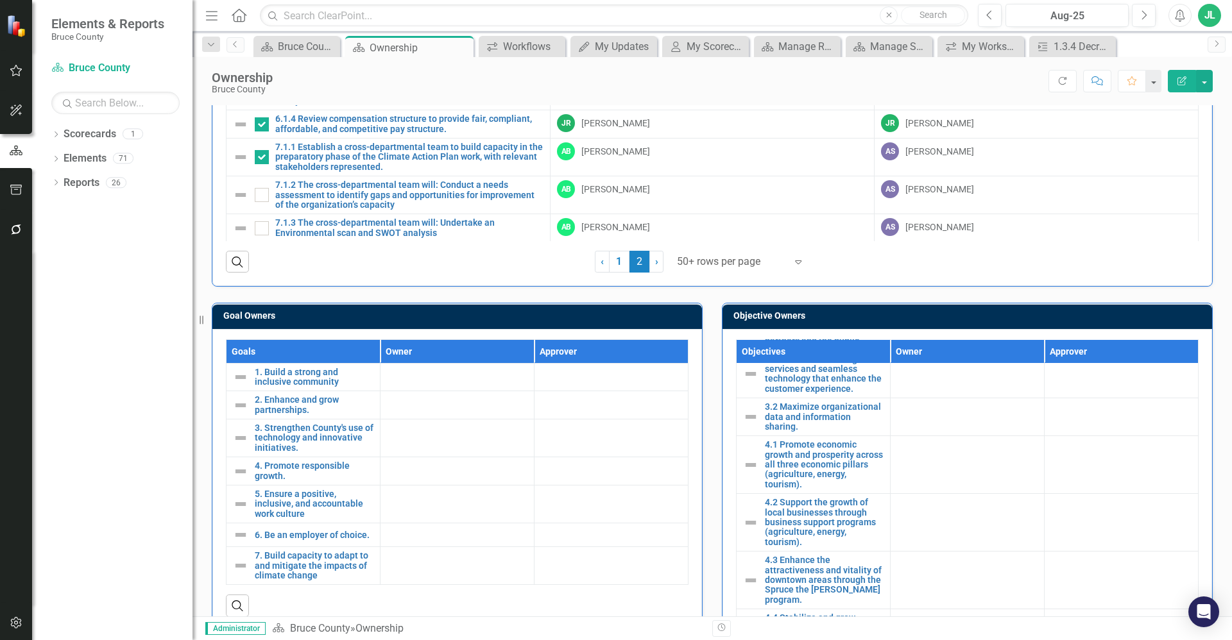
checkbox input "false"
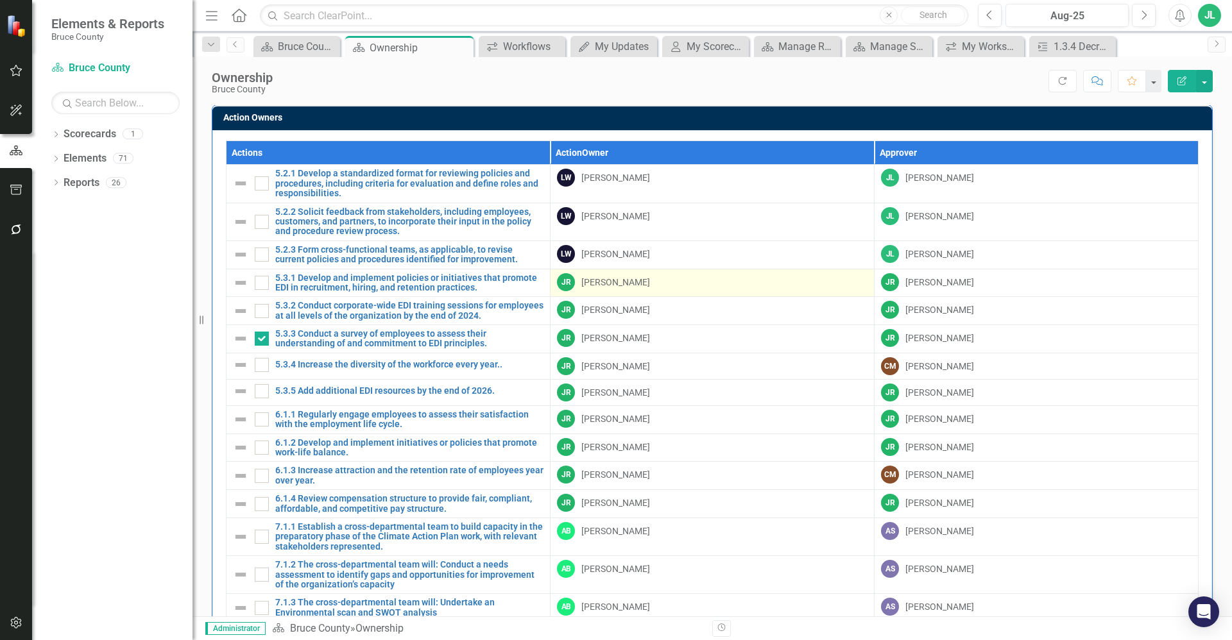
scroll to position [0, 0]
click at [635, 80] on div "Score: N/A Aug-25 Completed Refresh Comment Favorite Edit Report" at bounding box center [746, 81] width 934 height 22
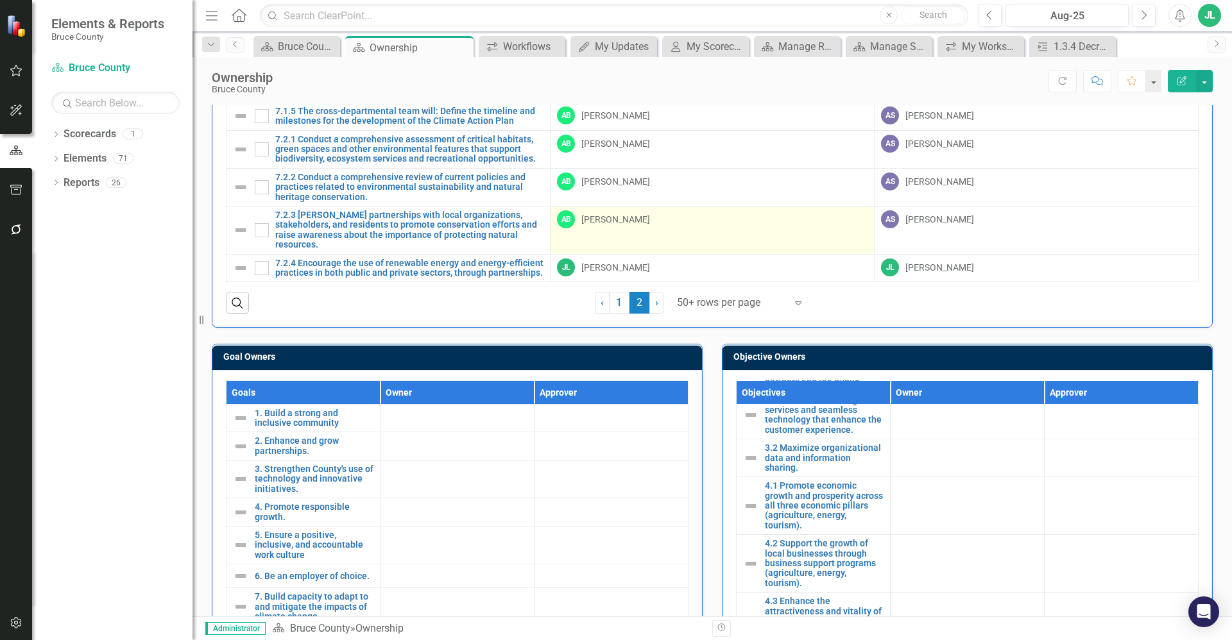
scroll to position [337, 0]
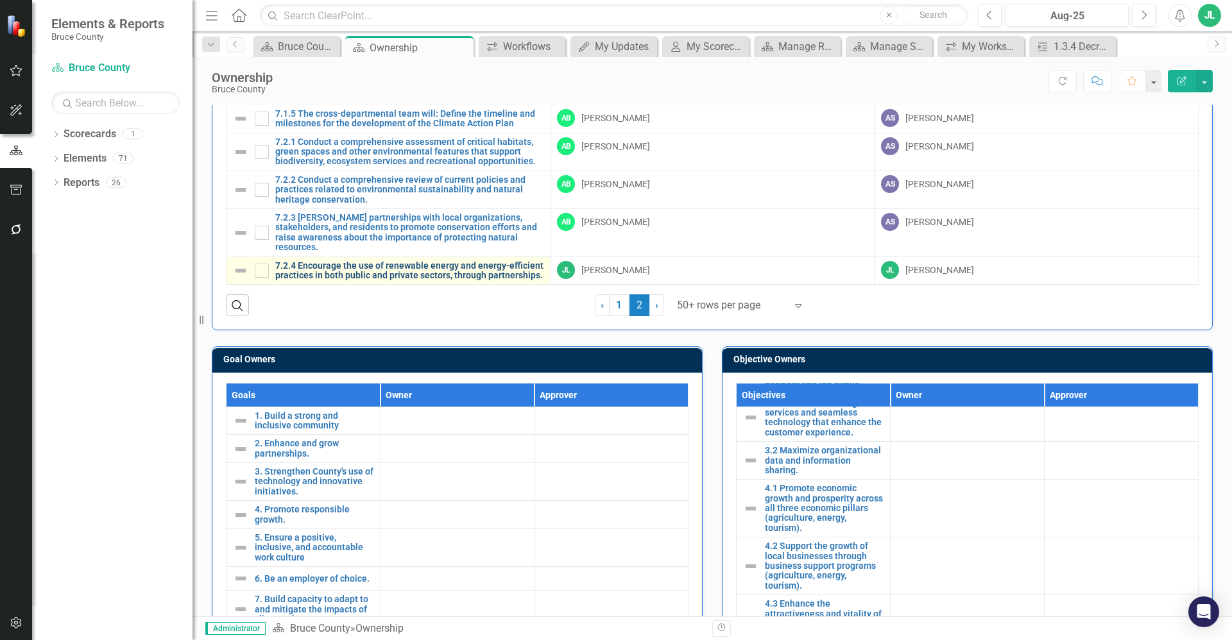
click at [483, 261] on link "7.2.4 Encourage the use of renewable energy and energy-efficient practices in b…" at bounding box center [409, 271] width 268 height 20
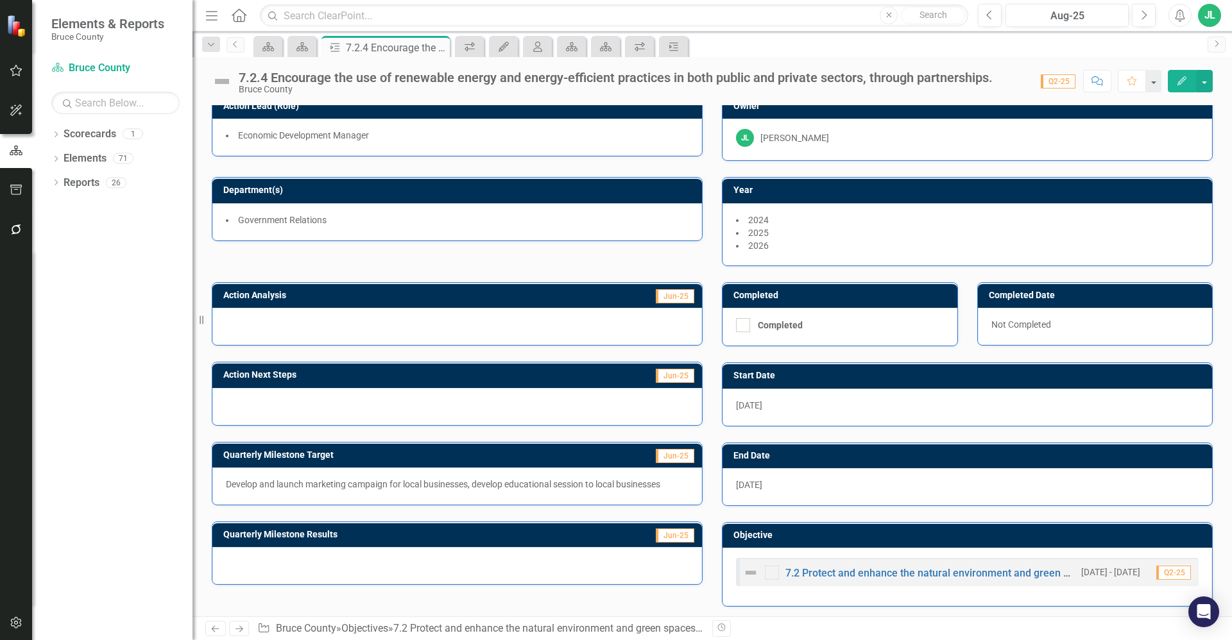
scroll to position [15, 0]
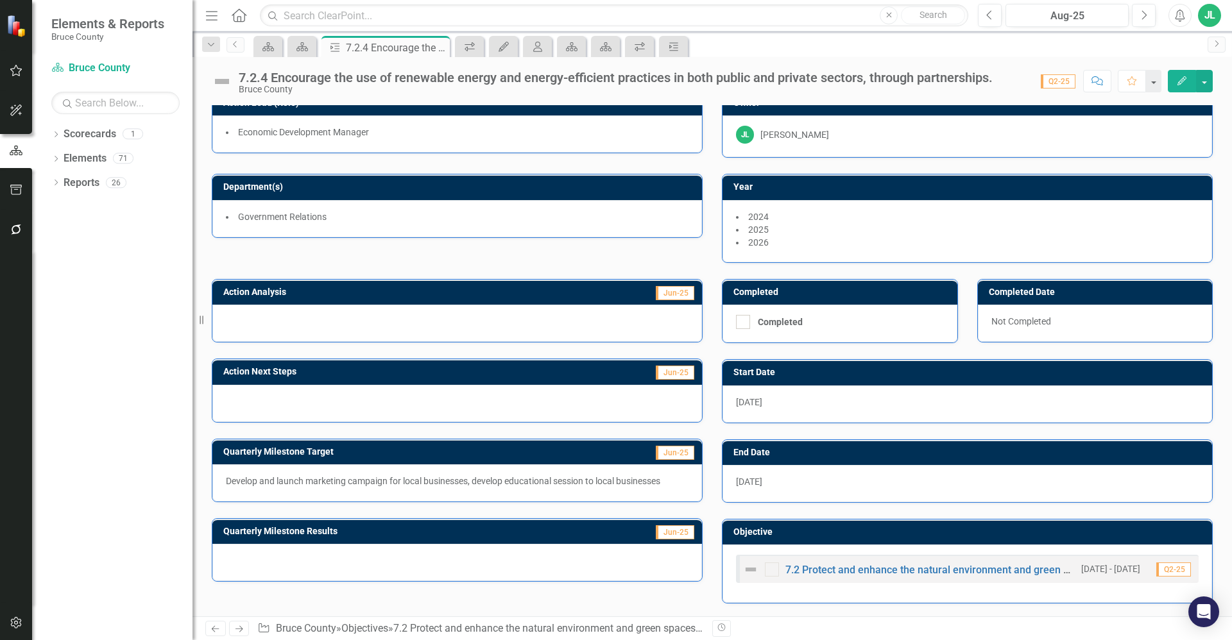
click at [716, 508] on div "Objective 7.2 Protect and enhance the natural environment and green spaces in t…" at bounding box center [967, 553] width 510 height 101
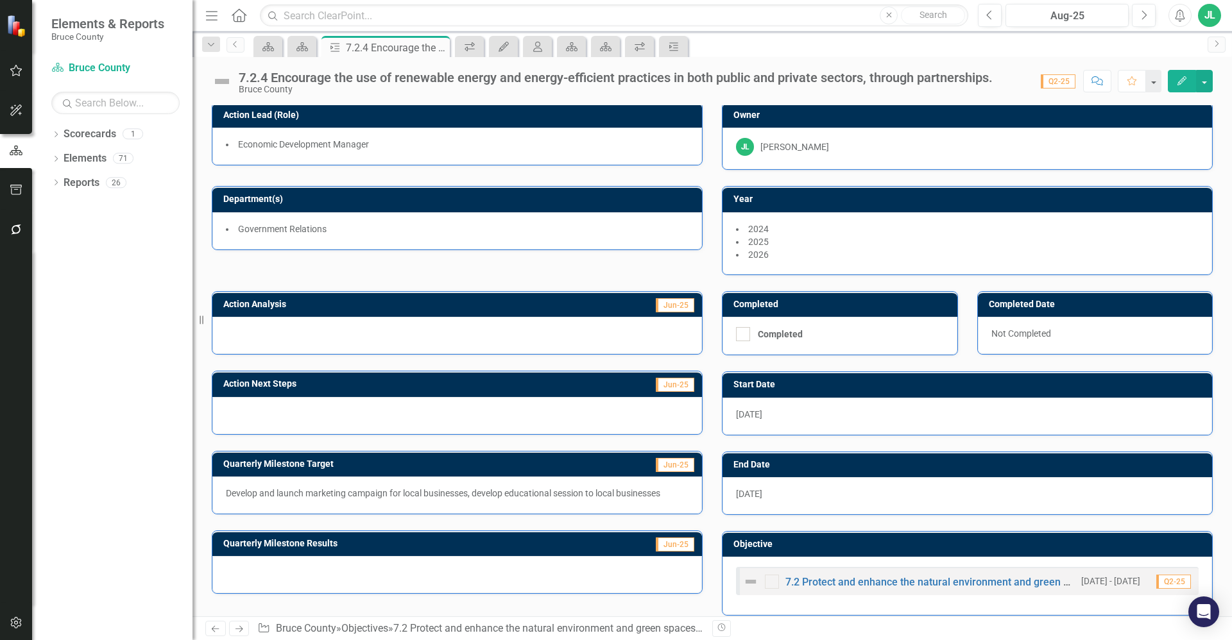
scroll to position [0, 0]
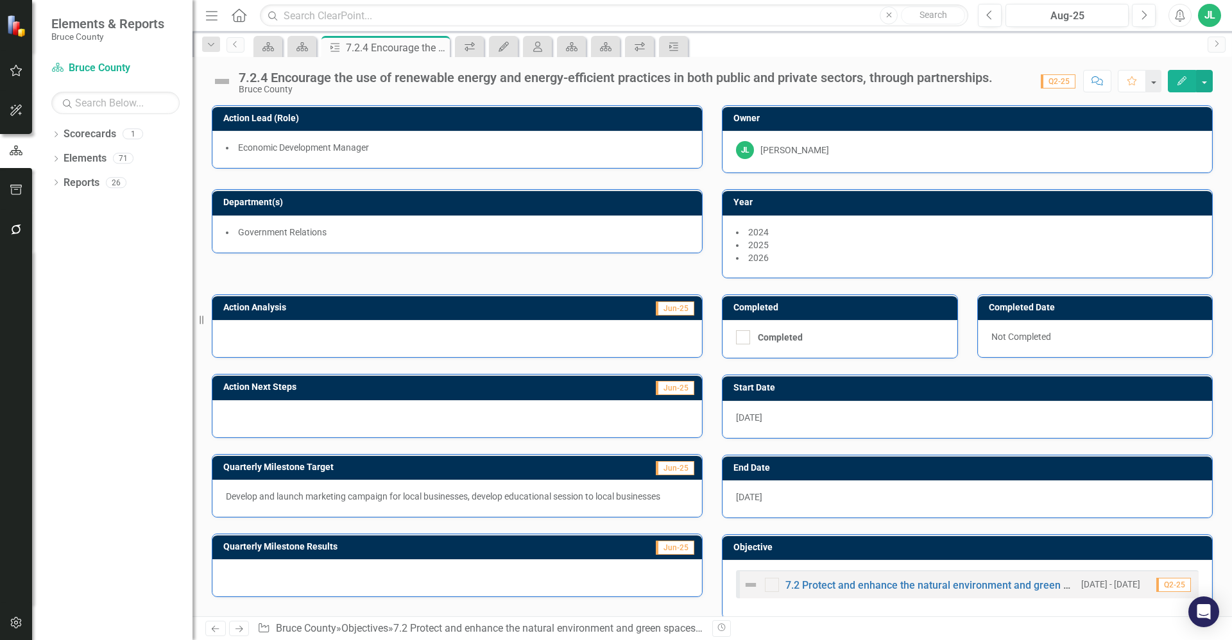
click at [702, 98] on div "7.2.4 Encourage the use of renewable energy and energy-efficient practices in b…" at bounding box center [711, 337] width 1039 height 560
click at [955, 58] on div "7.2.4 Encourage the use of renewable energy and energy-efficient practices in b…" at bounding box center [711, 76] width 1039 height 38
